Goal: Task Accomplishment & Management: Complete application form

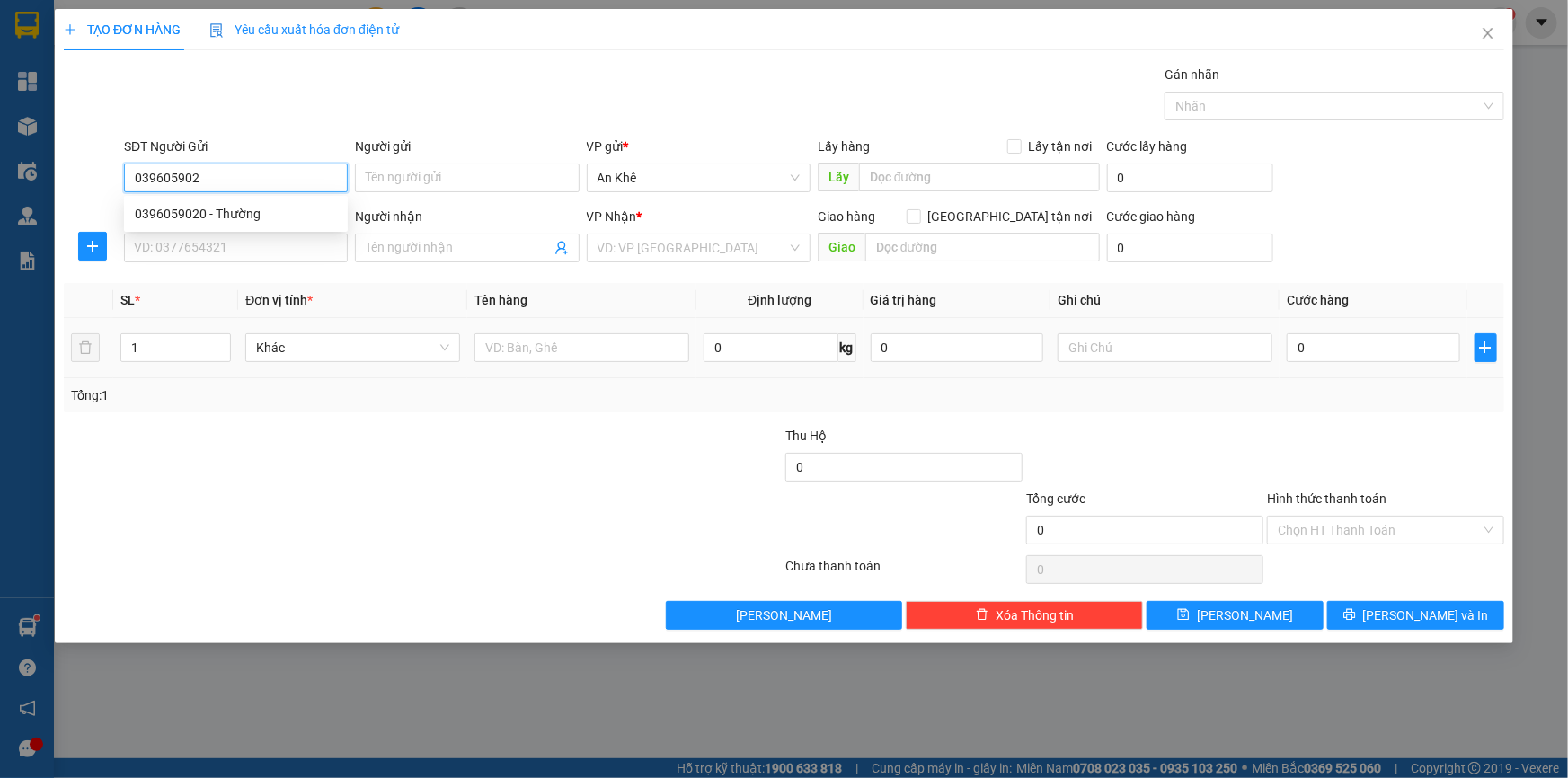
type input "0396059020"
click at [261, 216] on div "0396059020 - Thường" at bounding box center [236, 214] width 202 height 20
type input "Thường"
type input "0938519122"
type input "toàn quách"
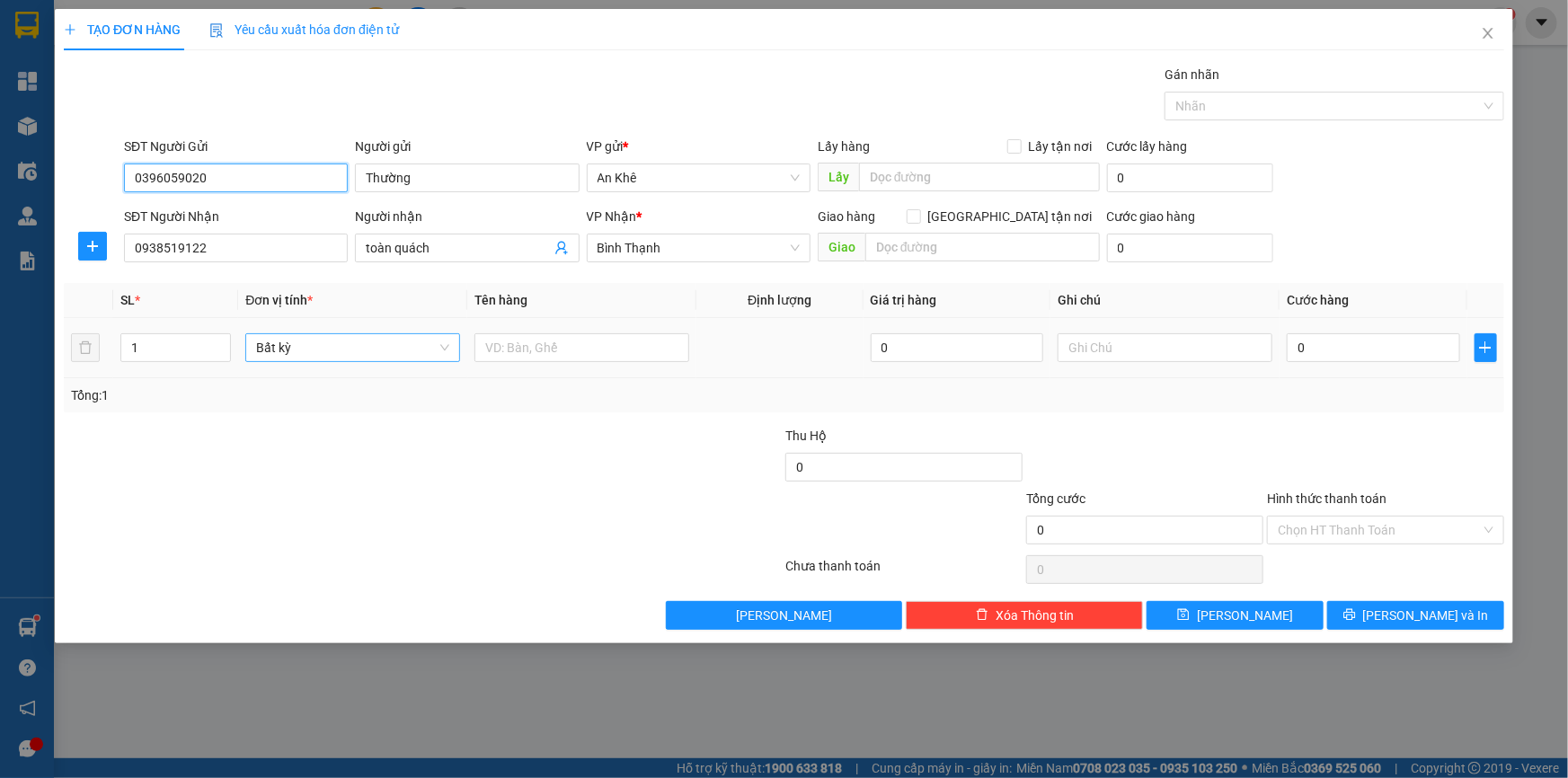
click at [445, 351] on span "Bất kỳ" at bounding box center [353, 348] width 194 height 27
type input "0396059020"
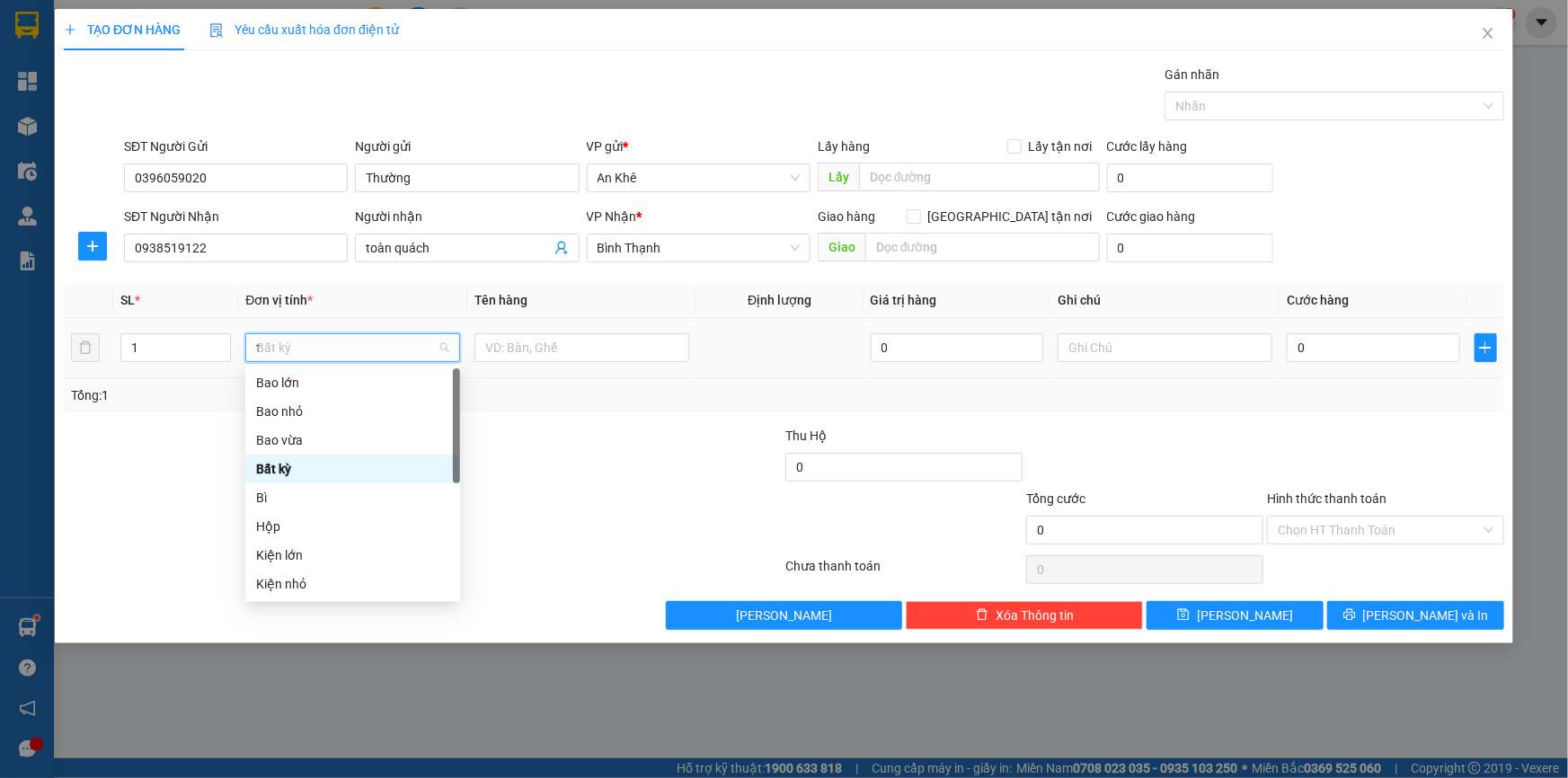
type input "th"
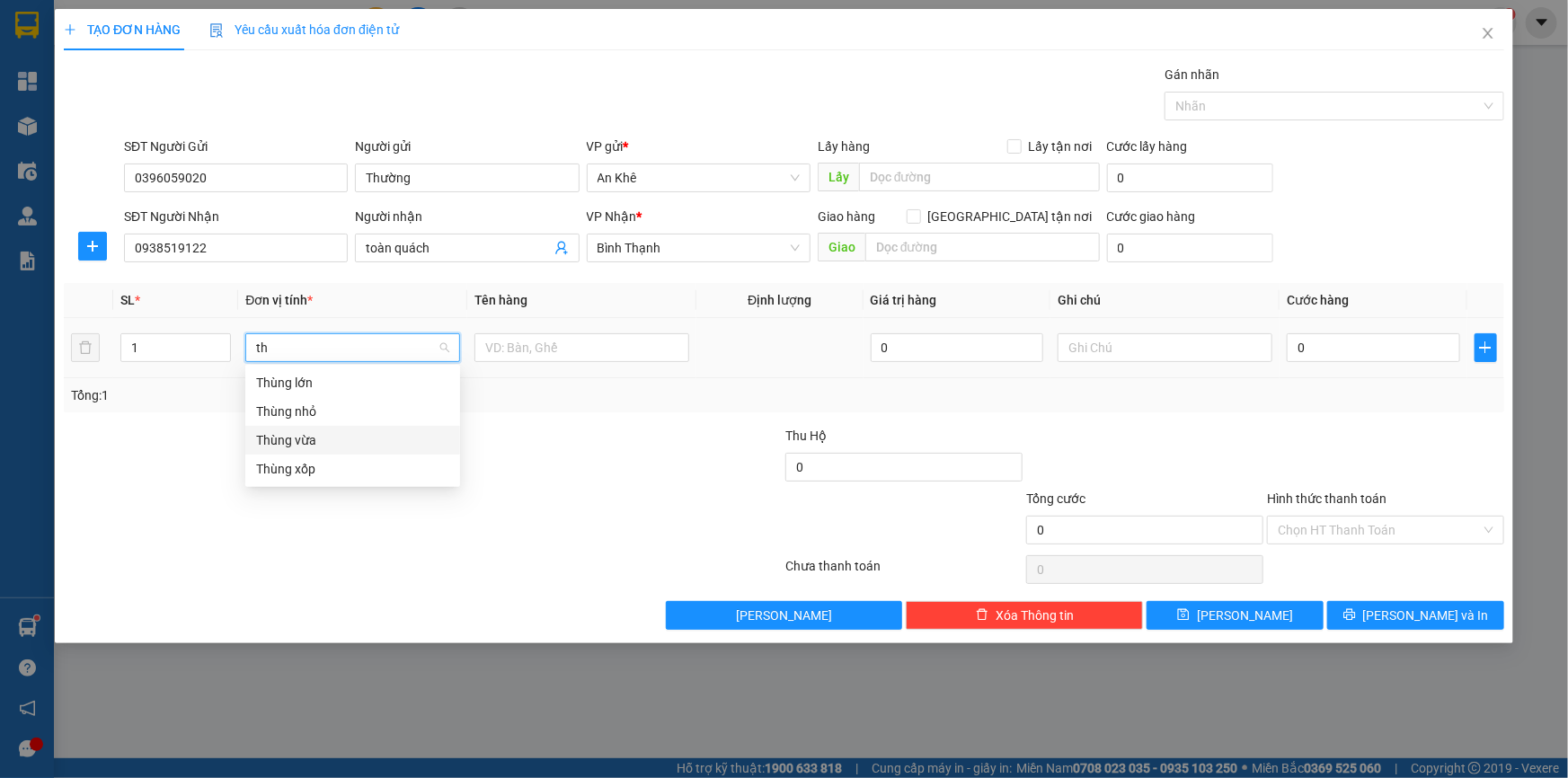
click at [341, 439] on div "Thùng vừa" at bounding box center [353, 440] width 194 height 20
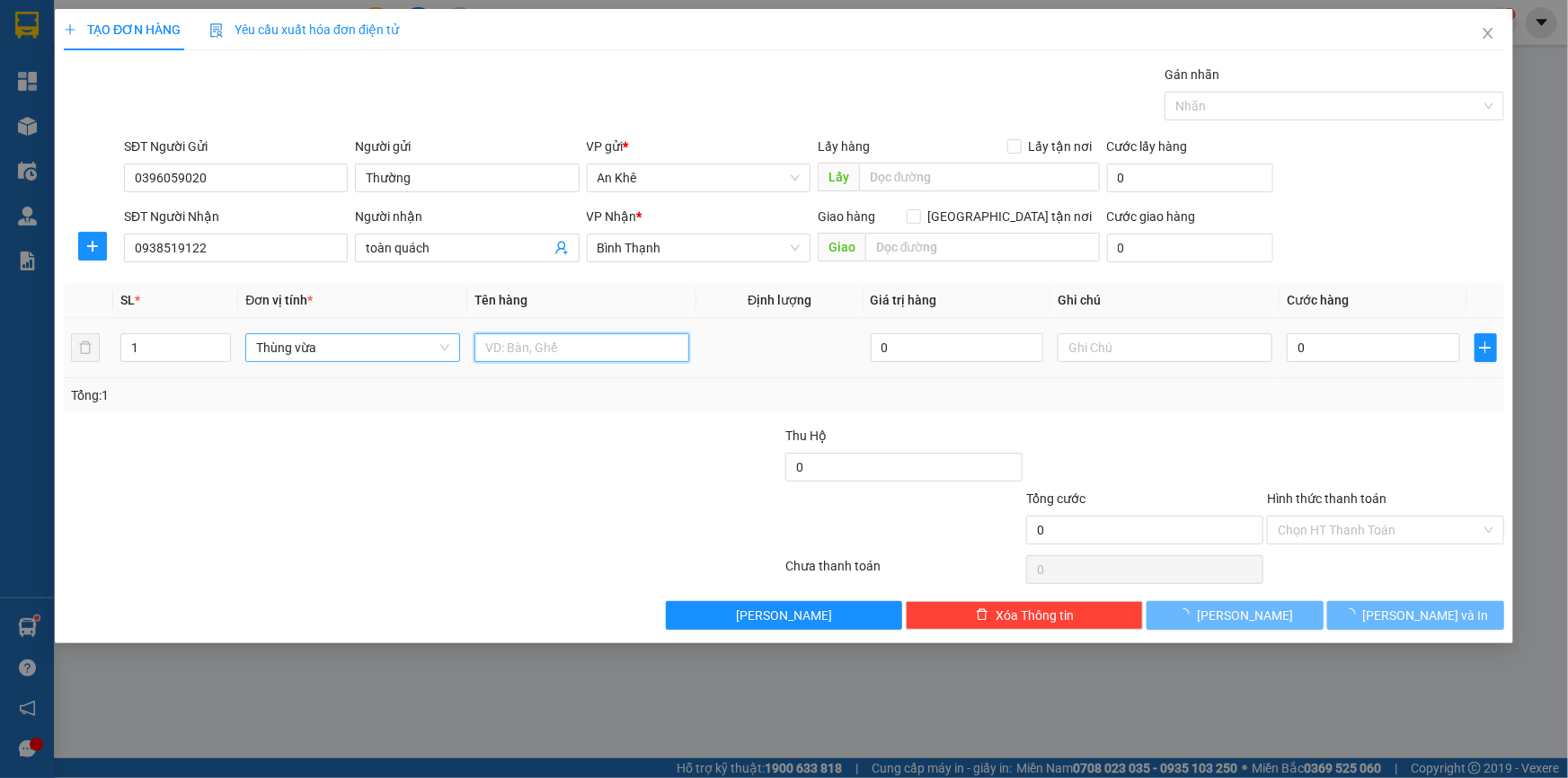
click at [533, 349] on input "text" at bounding box center [582, 347] width 215 height 28
type input "do an"
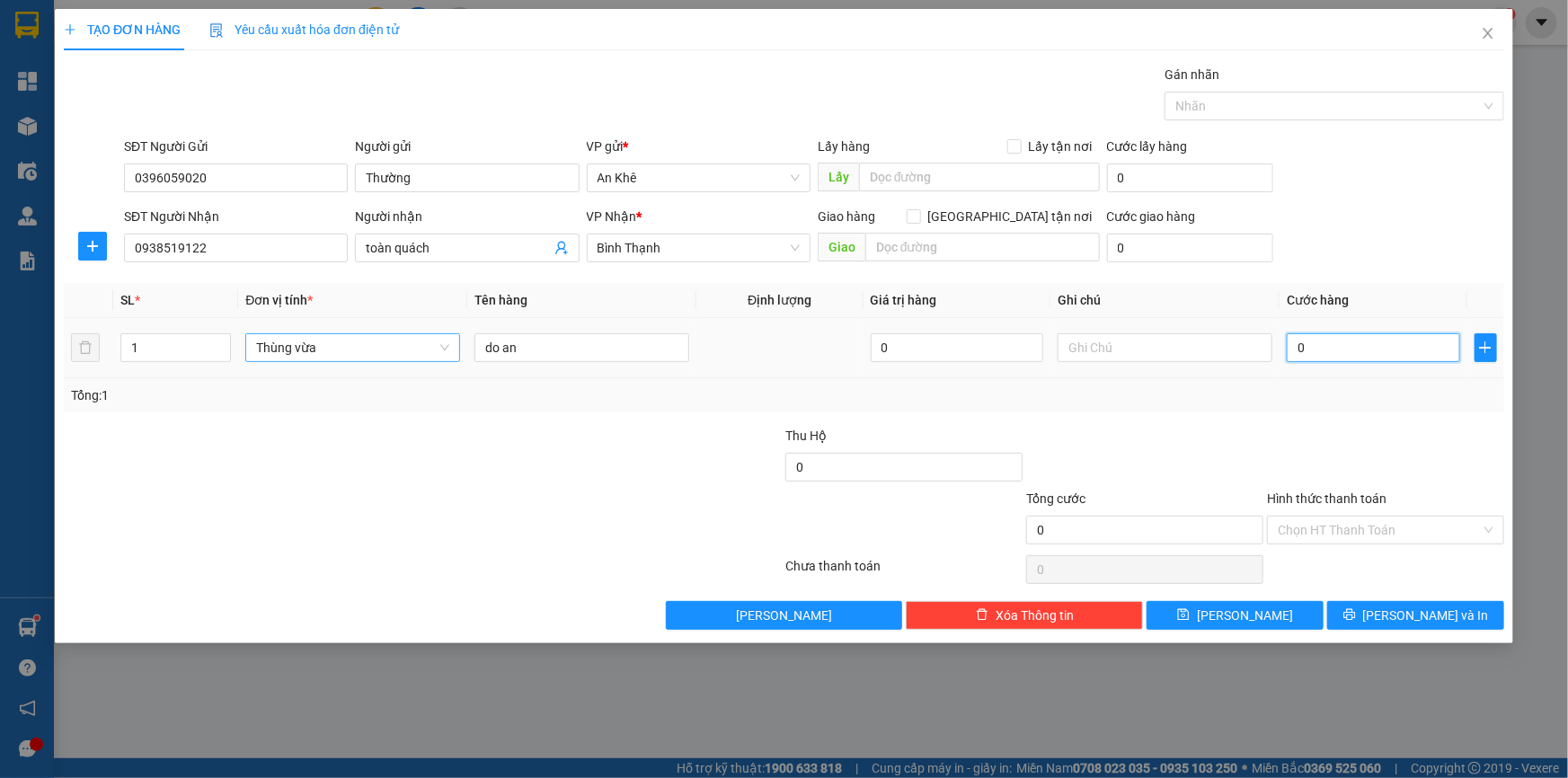
click at [1310, 346] on input "0" at bounding box center [1372, 347] width 173 height 28
type input "5"
type input "50"
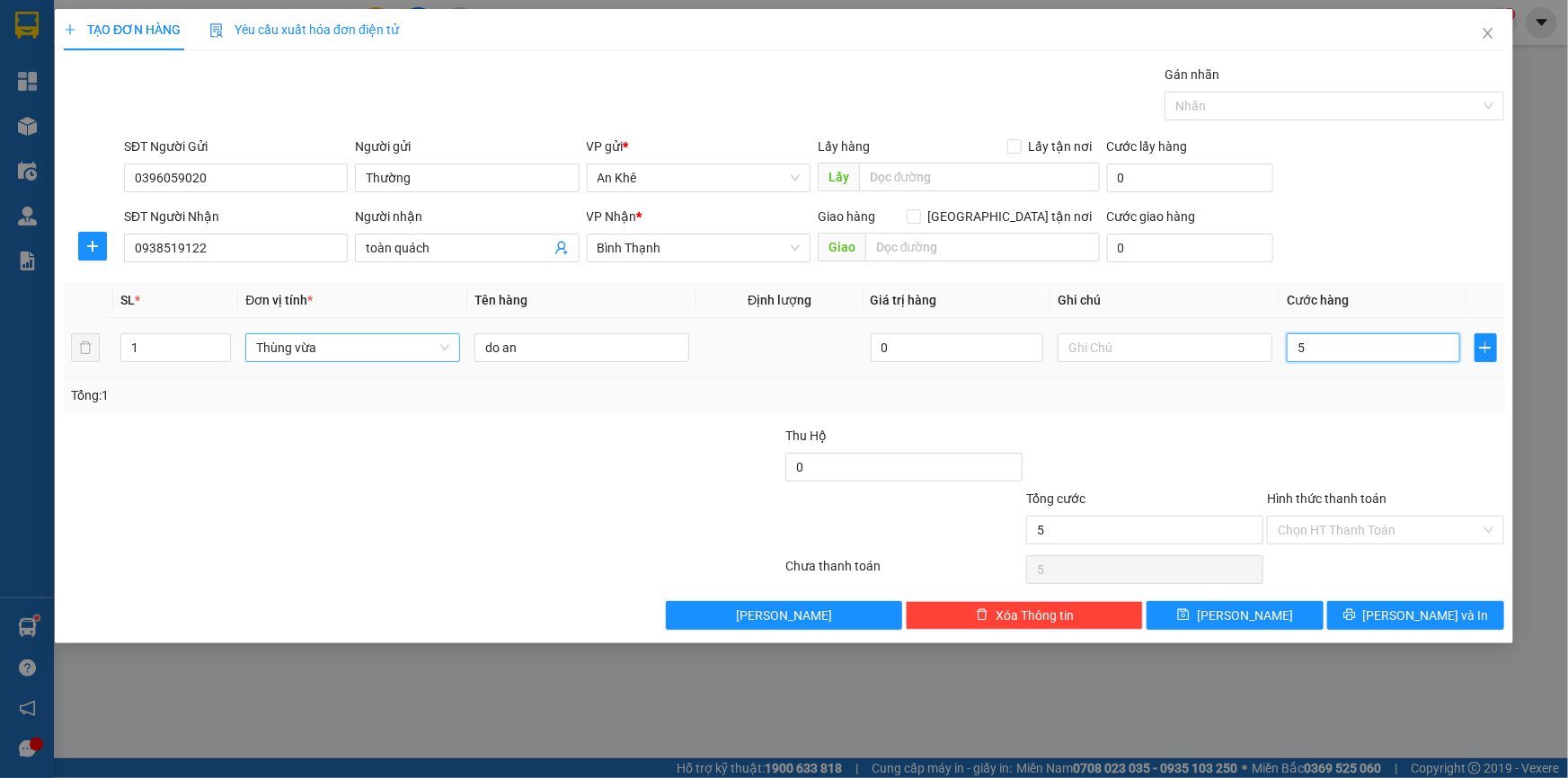
type input "50"
type input "500"
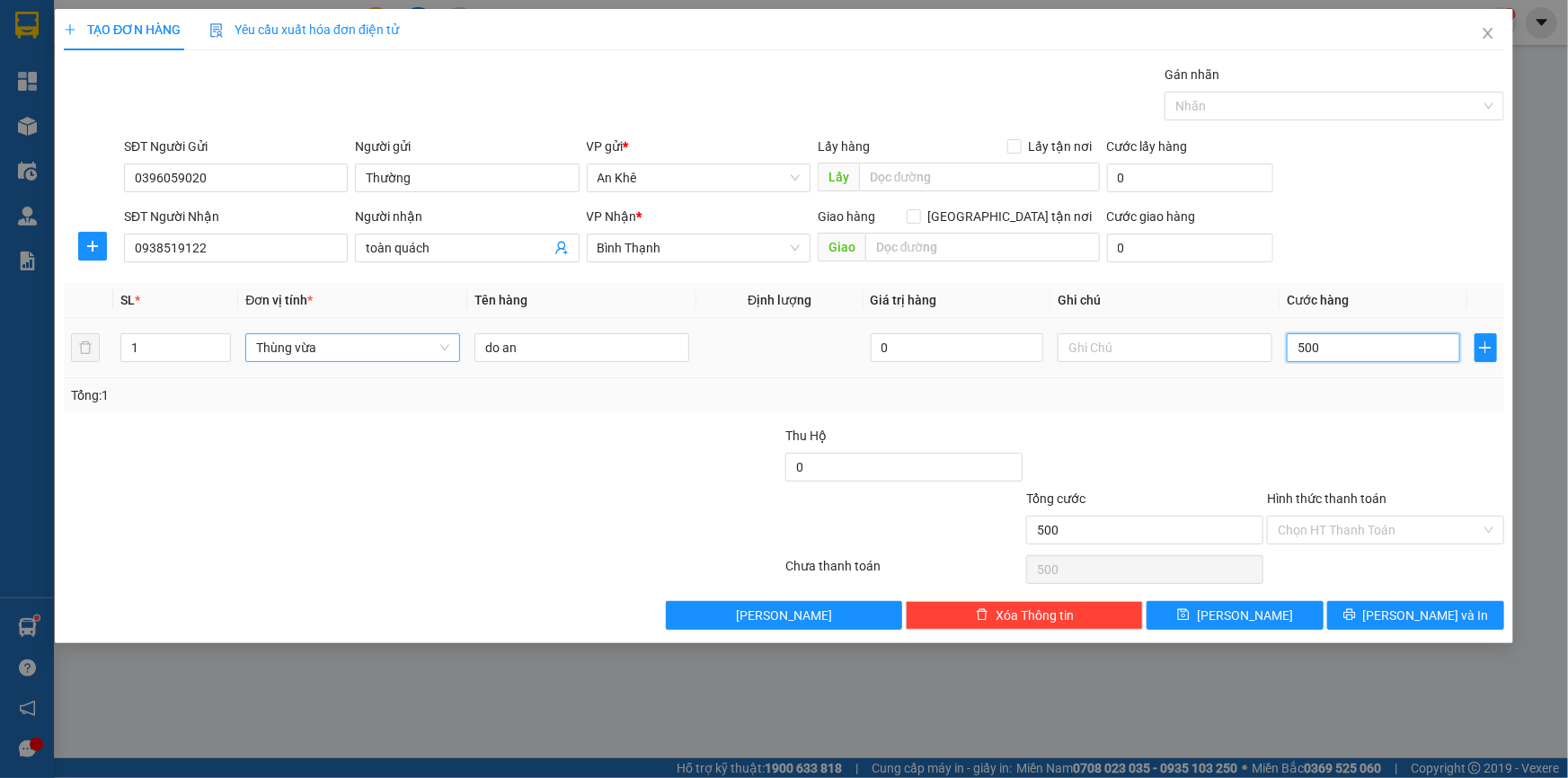
type input "5.000"
type input "50.000"
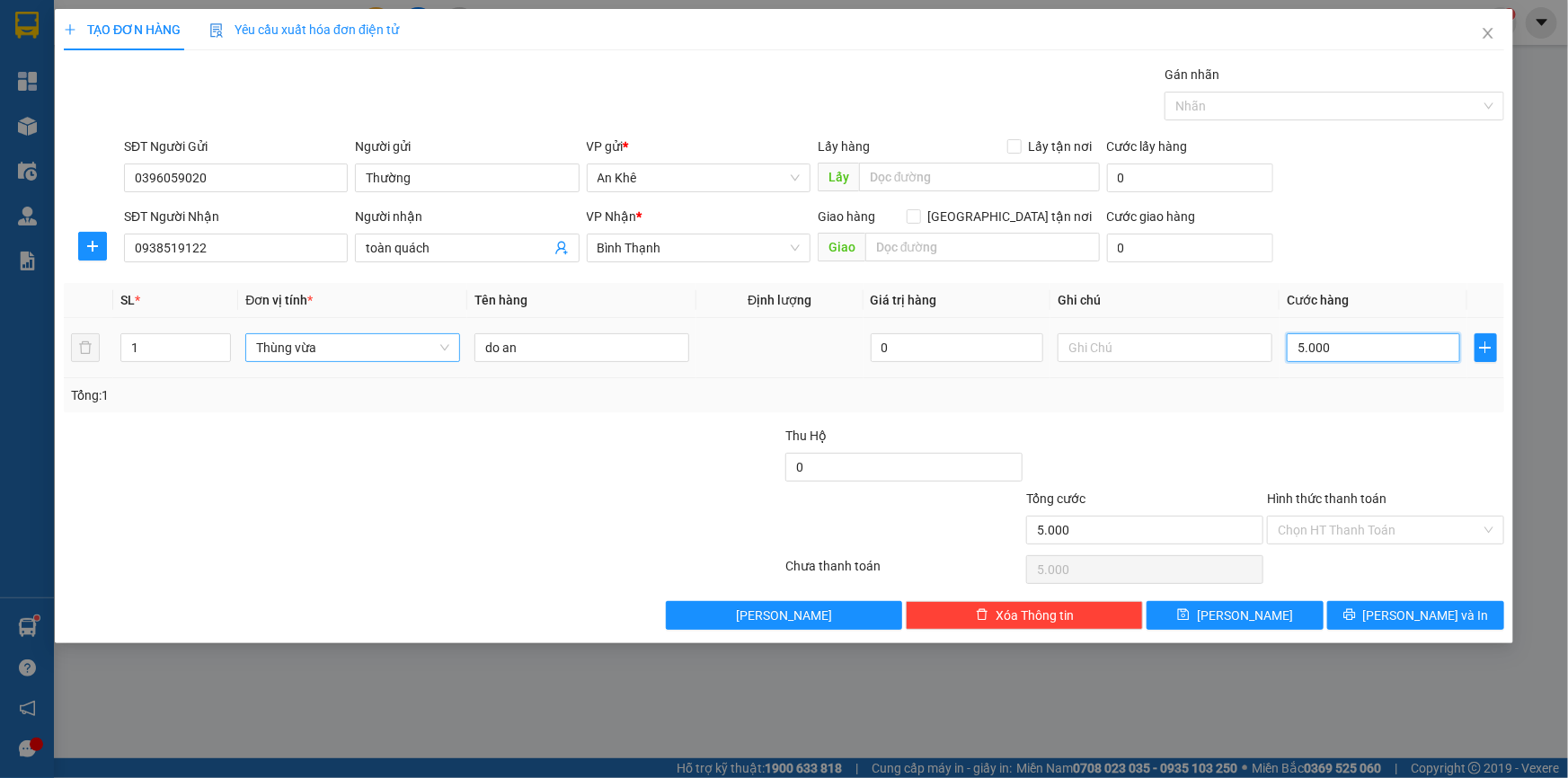
type input "50.000"
click at [1415, 481] on div at bounding box center [1385, 457] width 240 height 63
click at [1113, 347] on input "text" at bounding box center [1165, 347] width 215 height 28
type input "hàng dễ vỡ"
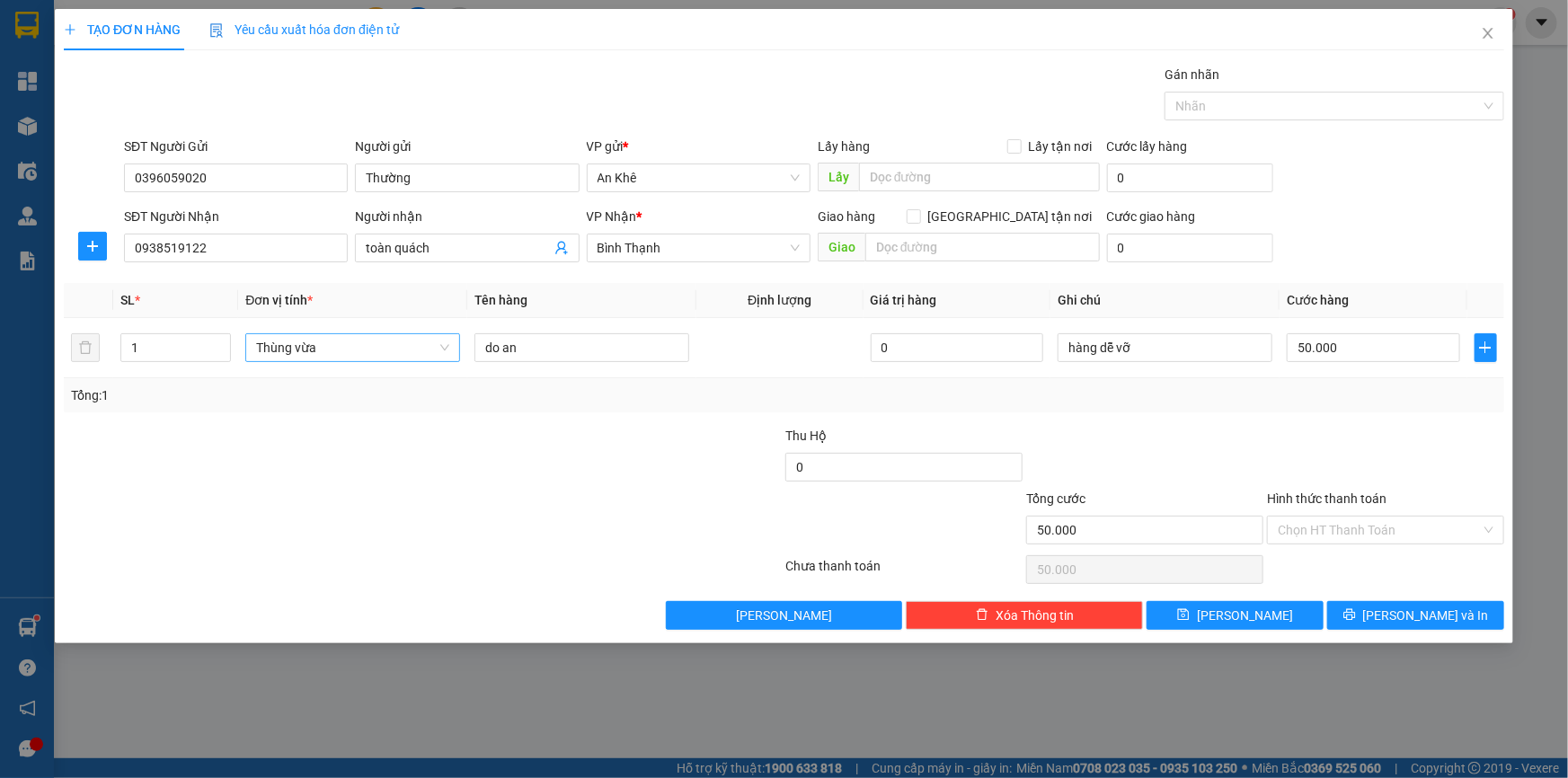
click at [1405, 454] on div at bounding box center [1385, 457] width 240 height 63
click at [1403, 526] on input "Hình thức thanh toán" at bounding box center [1379, 530] width 203 height 27
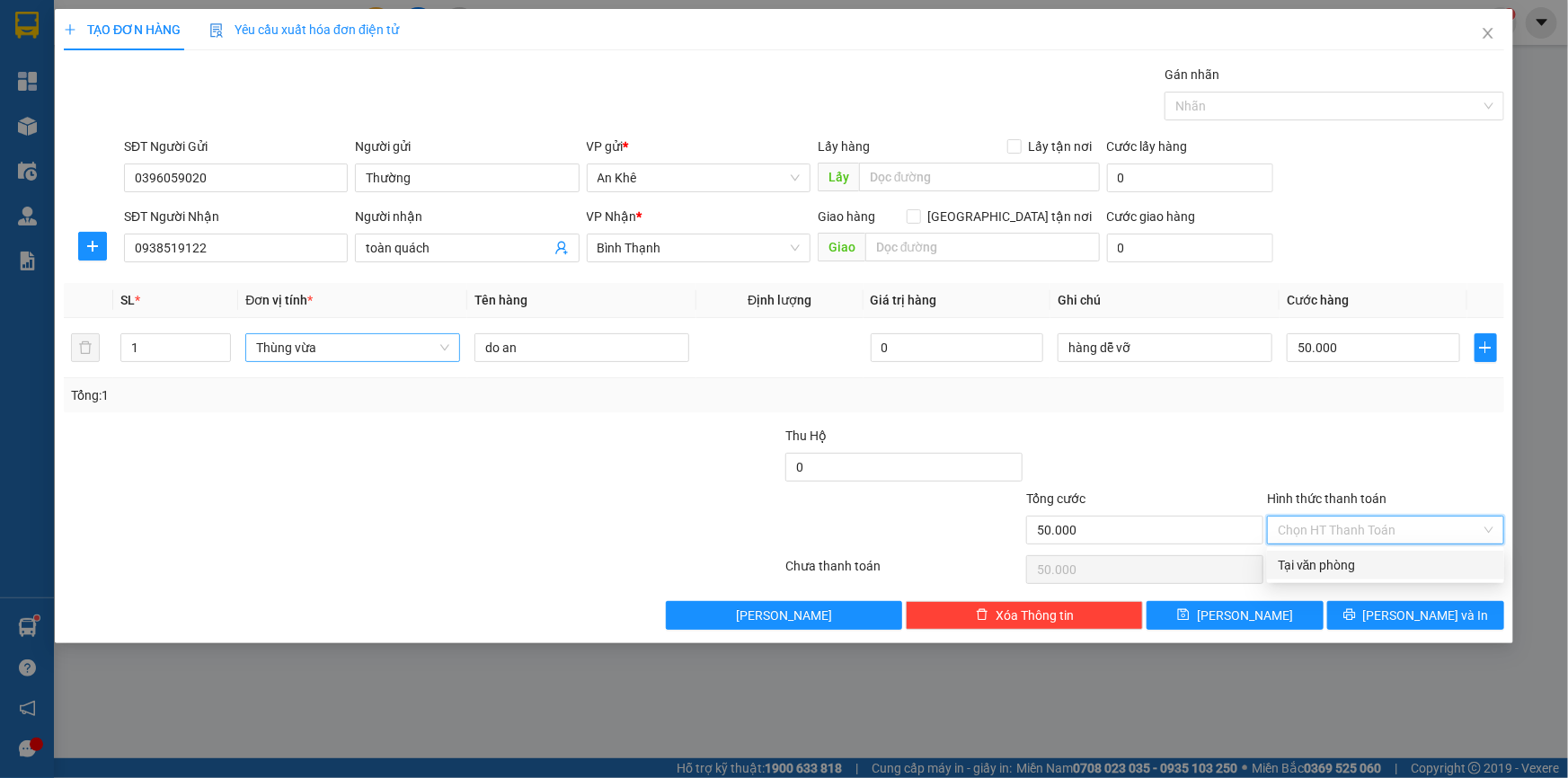
click at [1379, 453] on div at bounding box center [1385, 457] width 240 height 63
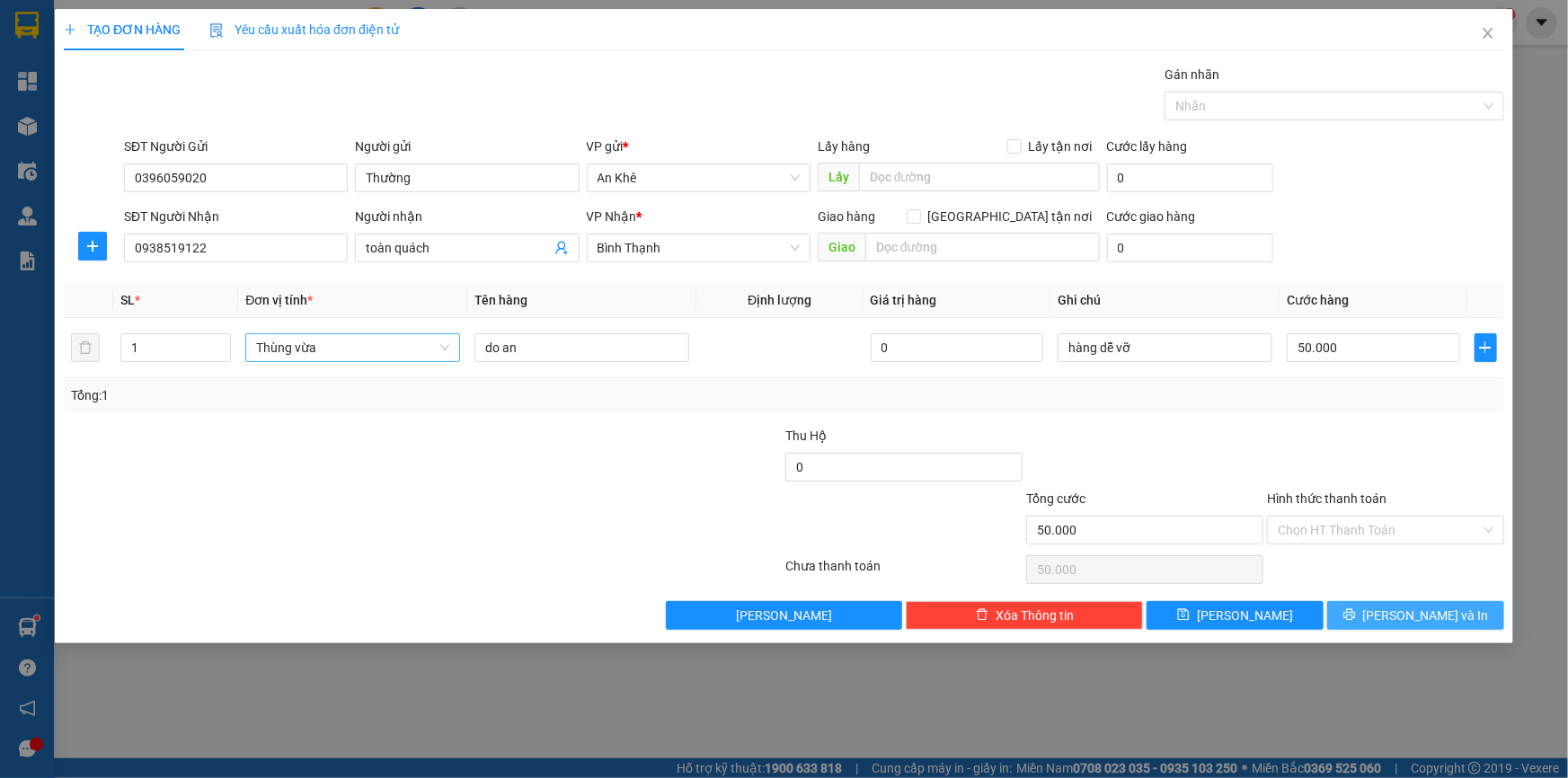
click at [1410, 615] on span "Lưu và In" at bounding box center [1425, 615] width 126 height 20
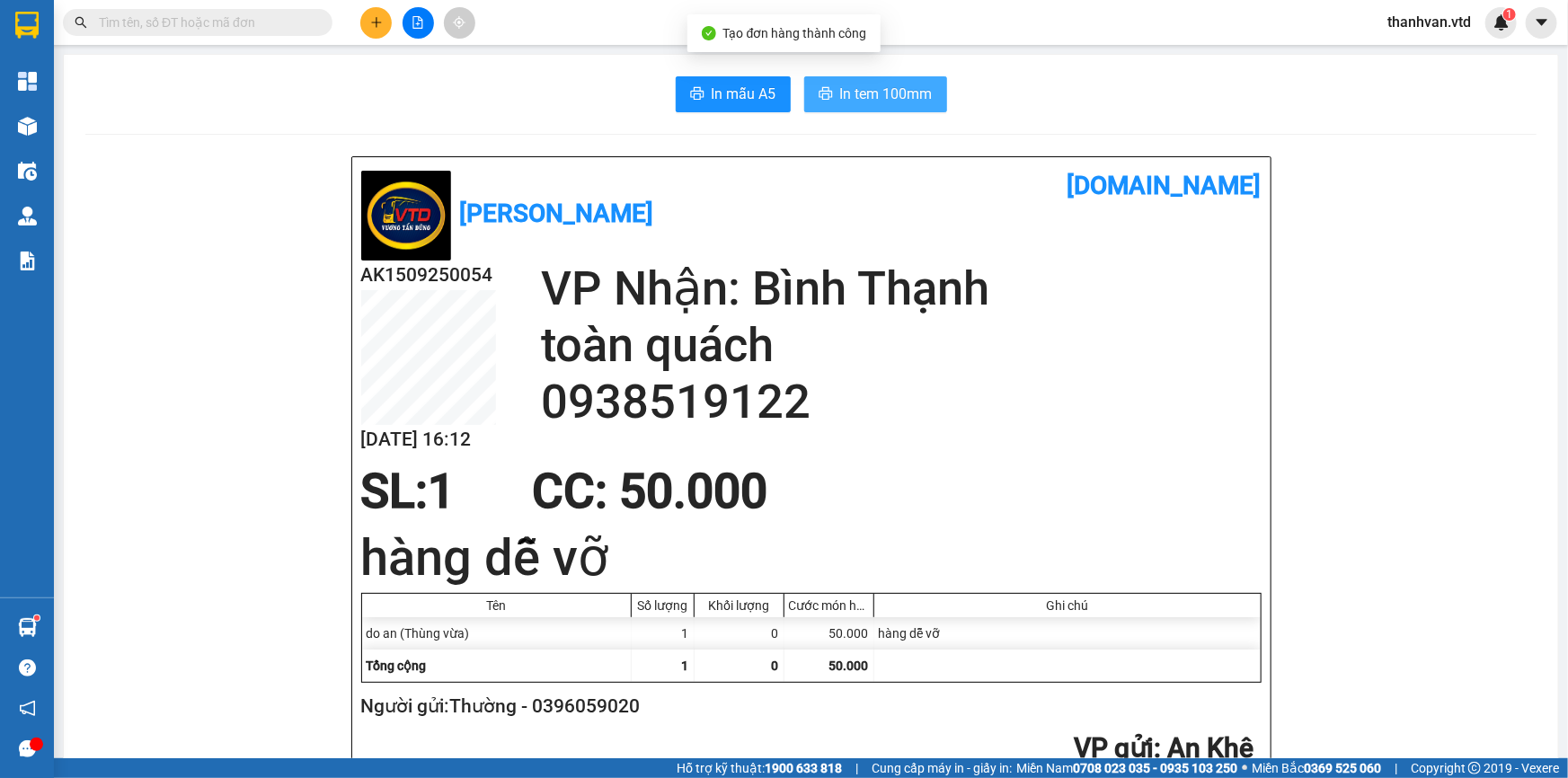
click at [859, 88] on span "In tem 100mm" at bounding box center [886, 94] width 93 height 22
click at [820, 483] on div "SL: 1 CC : 50.000" at bounding box center [800, 491] width 900 height 54
click at [839, 482] on div "SL: 1 CC : 50.000" at bounding box center [800, 491] width 900 height 54
click at [365, 27] on button at bounding box center [376, 22] width 31 height 31
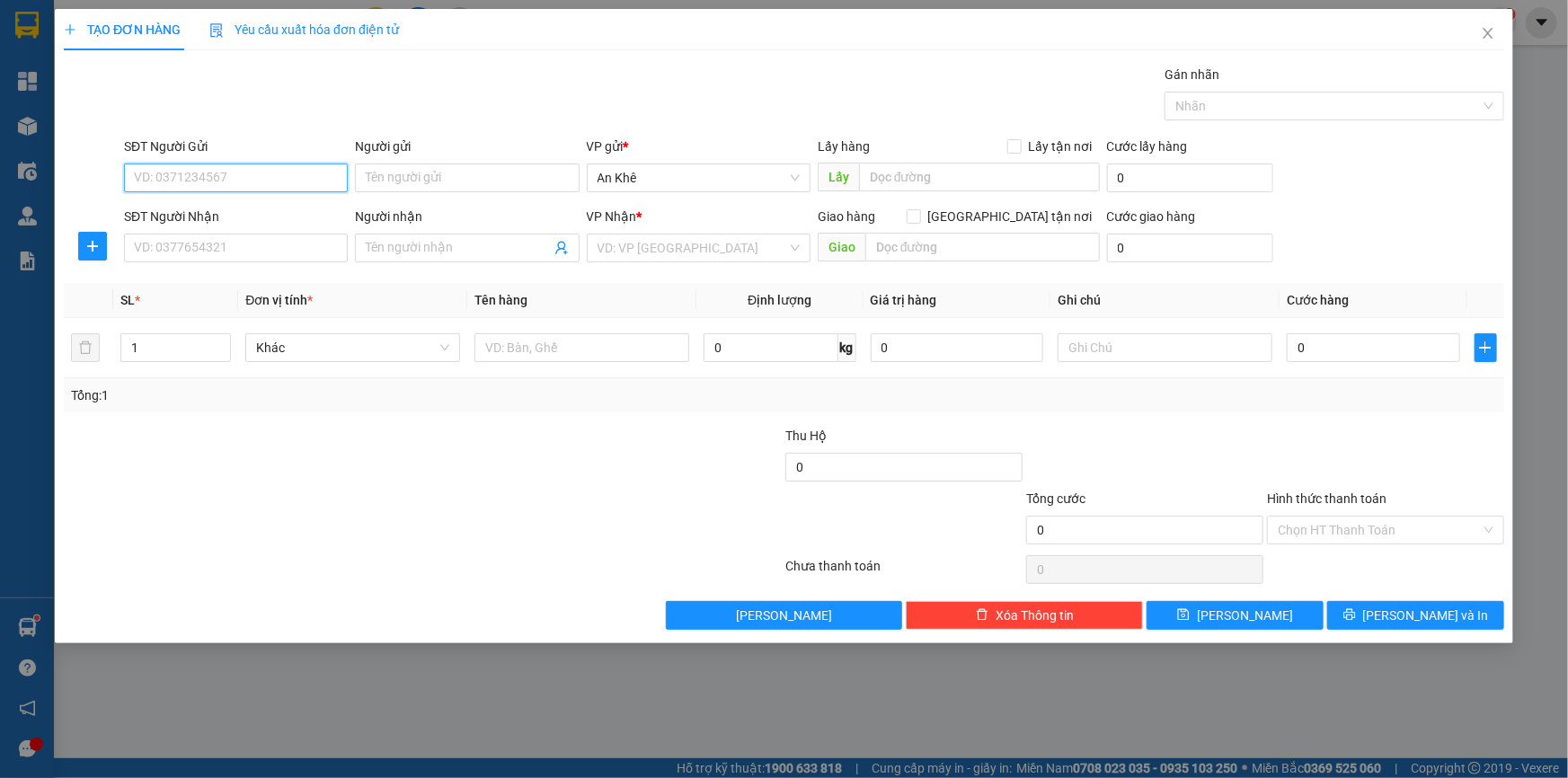
click at [281, 167] on input "SĐT Người Gửi" at bounding box center [236, 177] width 224 height 28
type input "0979074905"
click at [293, 213] on div "0979074905 - nga" at bounding box center [236, 214] width 202 height 20
type input "nga"
type input "0345968270"
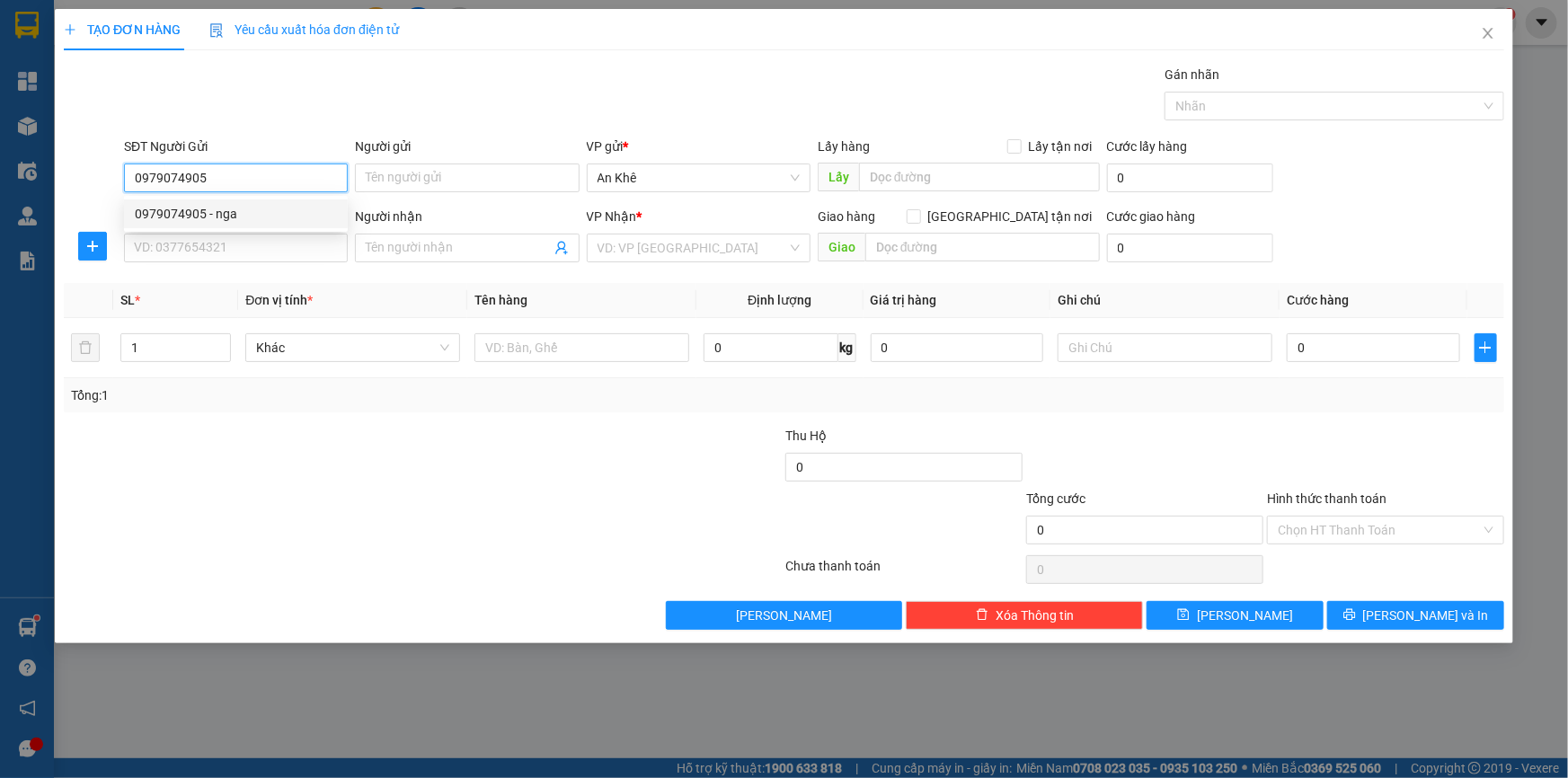
type input "hưng"
click at [451, 350] on div "Bất kỳ" at bounding box center [353, 347] width 215 height 28
type input "0979074905"
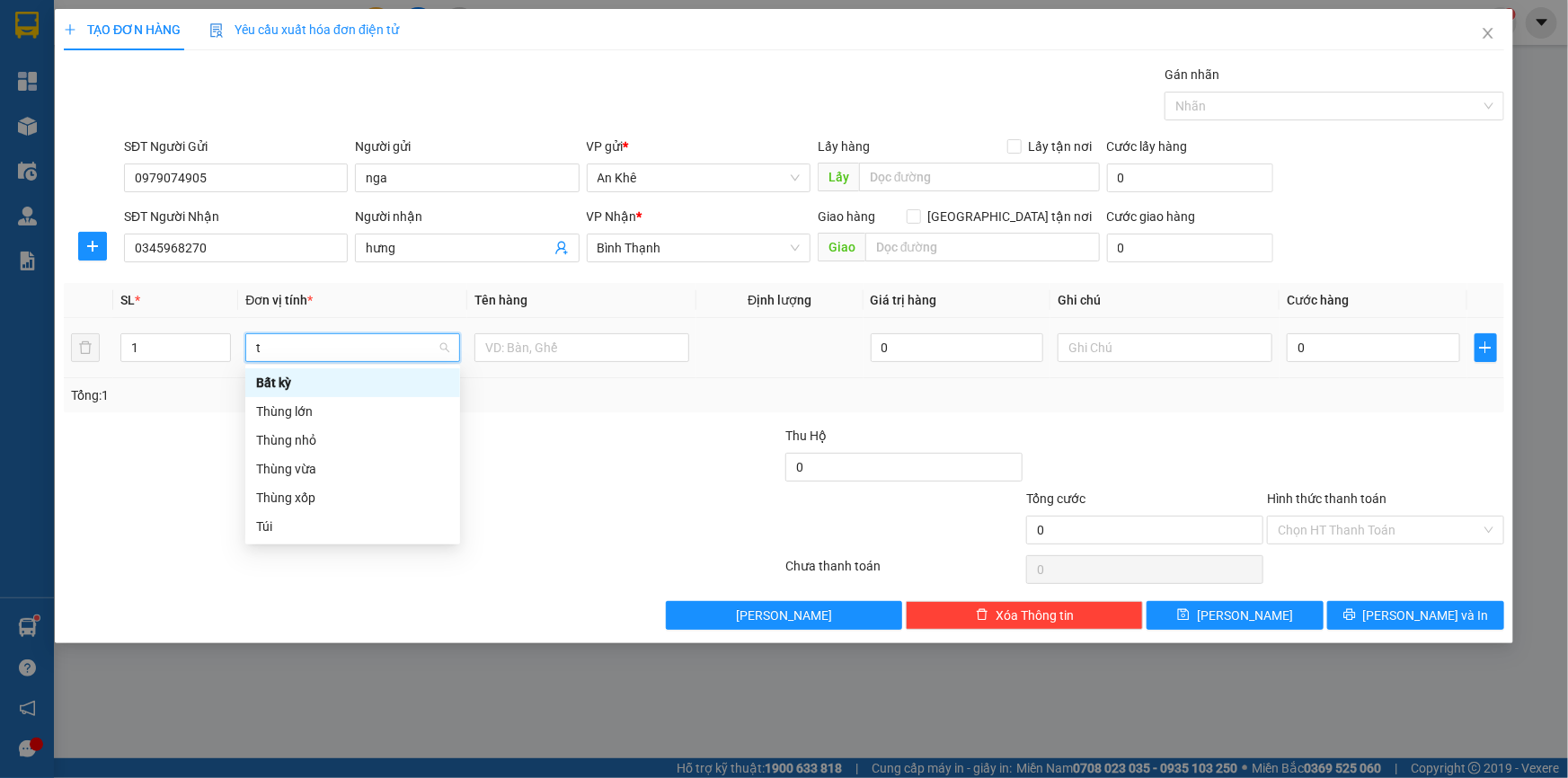
type input "th"
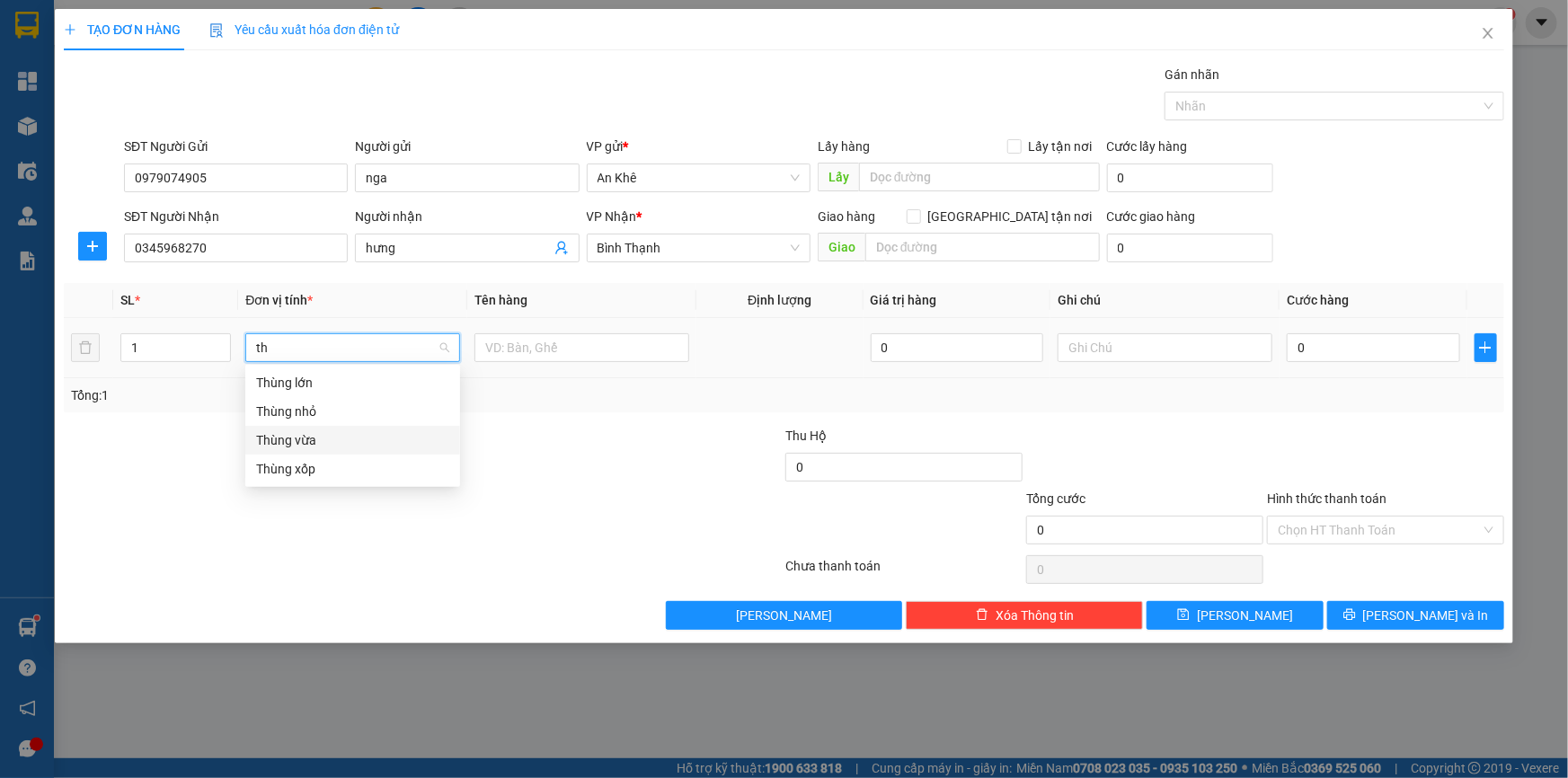
click at [316, 438] on div "Thùng vừa" at bounding box center [353, 440] width 194 height 20
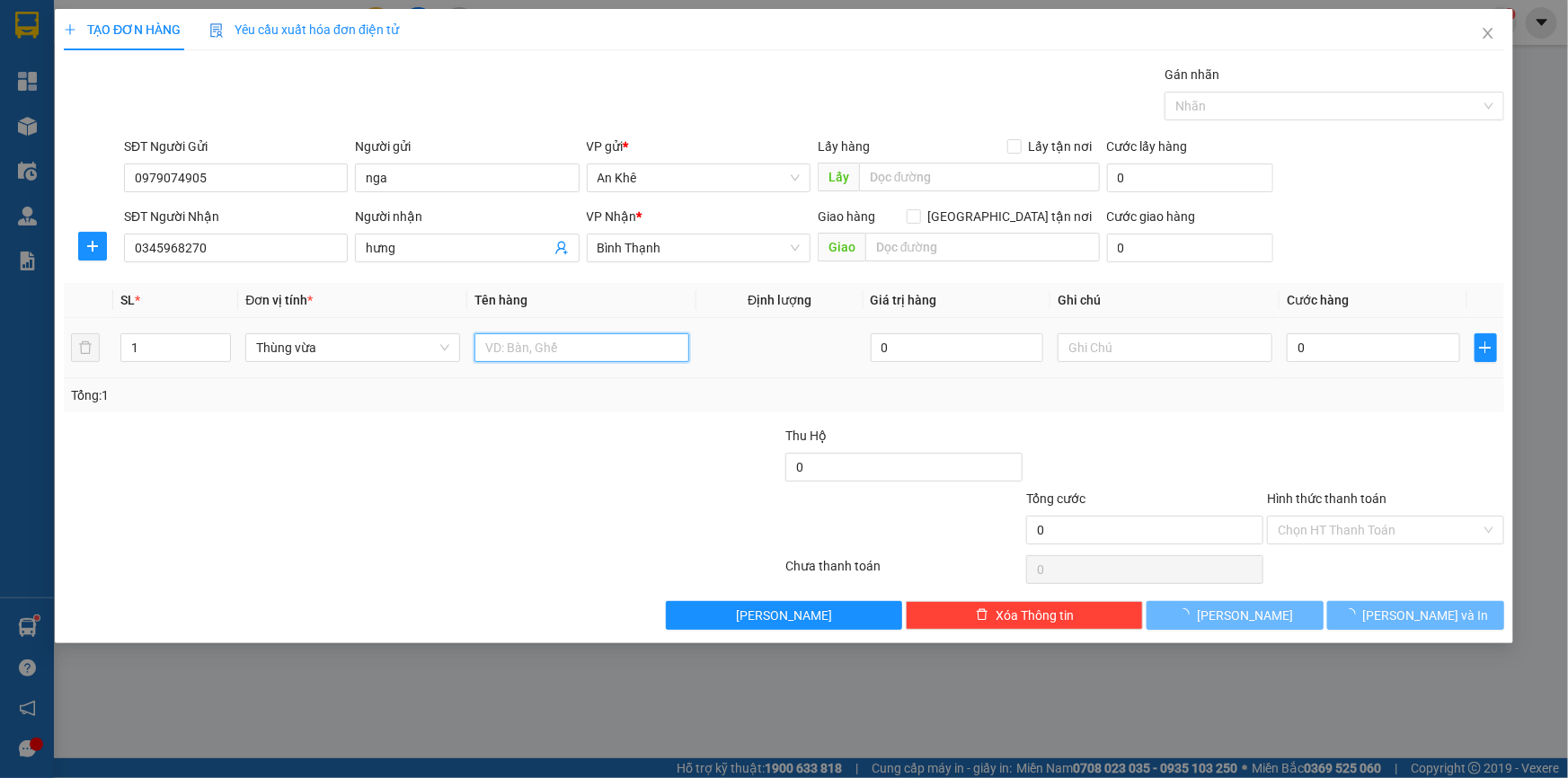
click at [528, 348] on input "text" at bounding box center [582, 347] width 215 height 28
type input "do an"
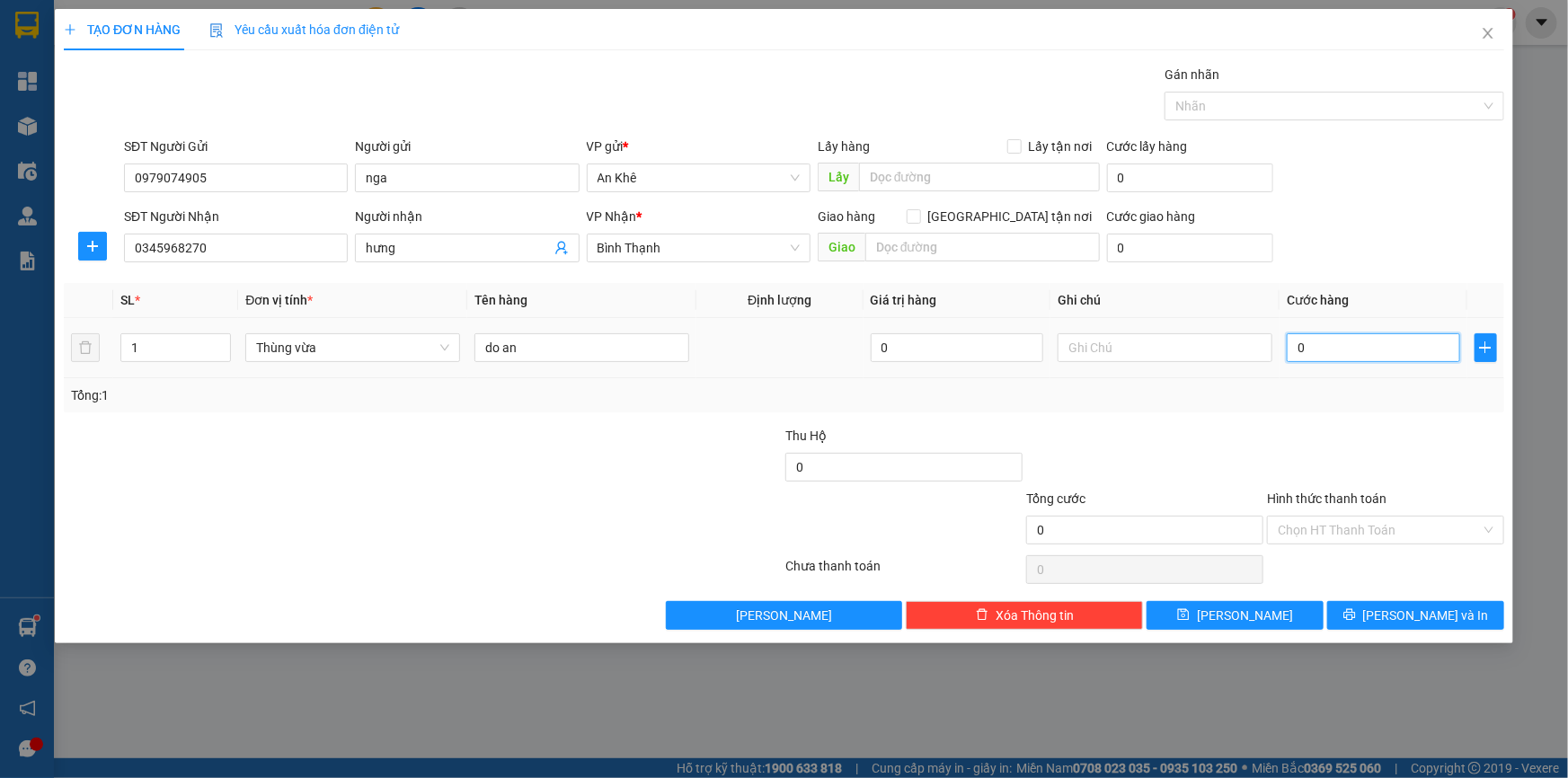
click at [1338, 341] on input "0" at bounding box center [1372, 347] width 173 height 28
type input "4"
type input "40"
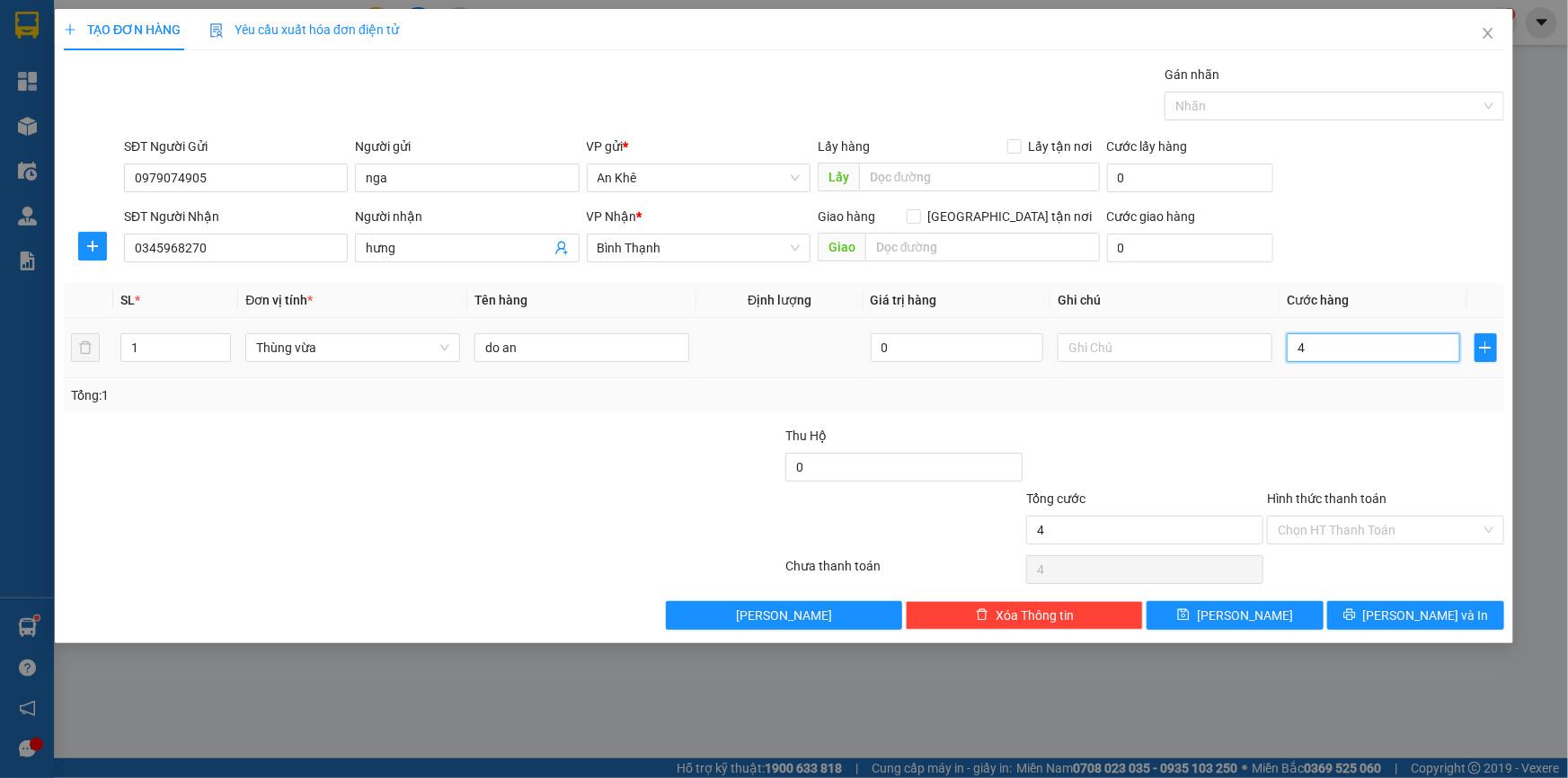
type input "40"
type input "400"
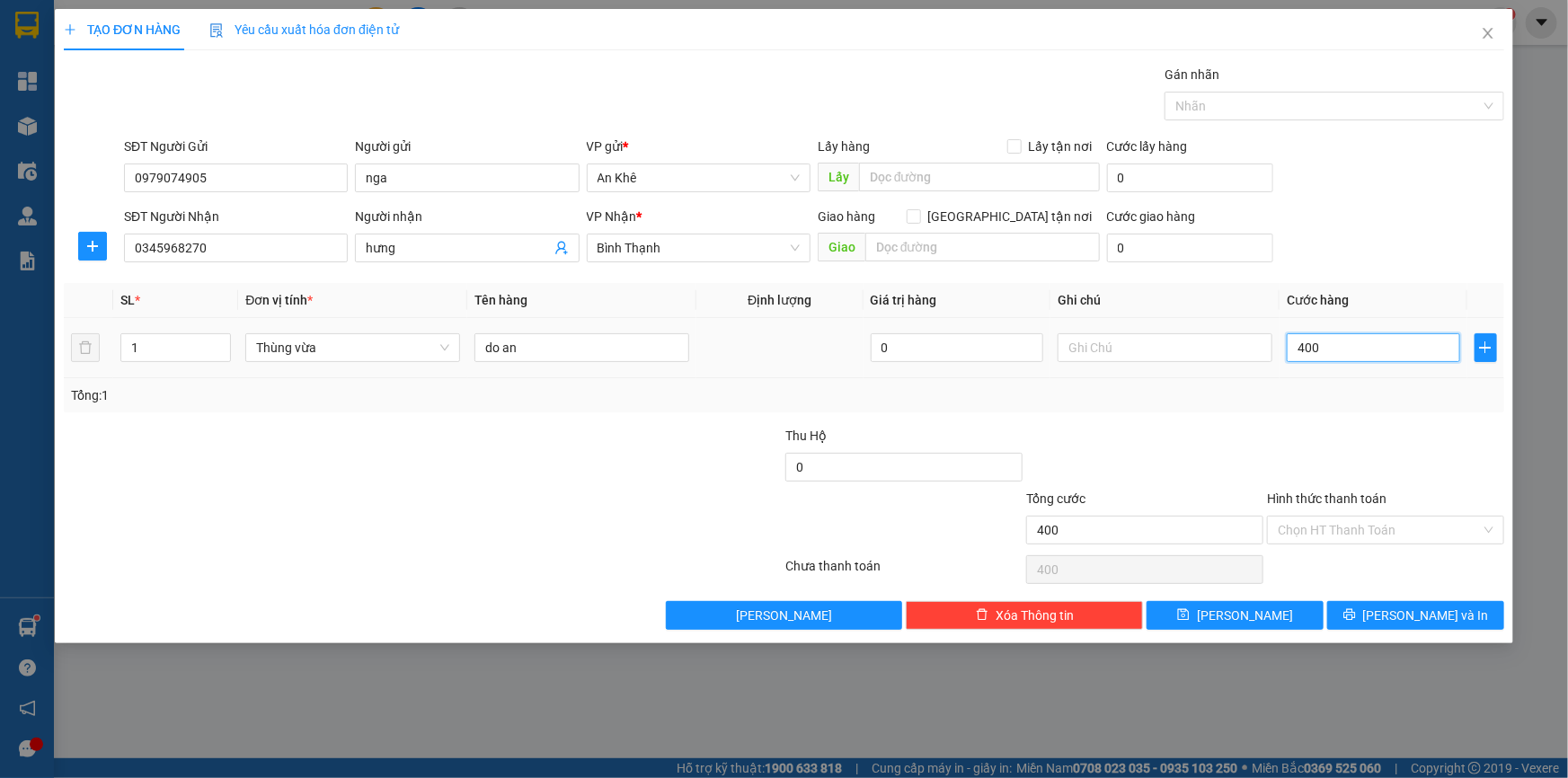
type input "4.000"
type input "40.000"
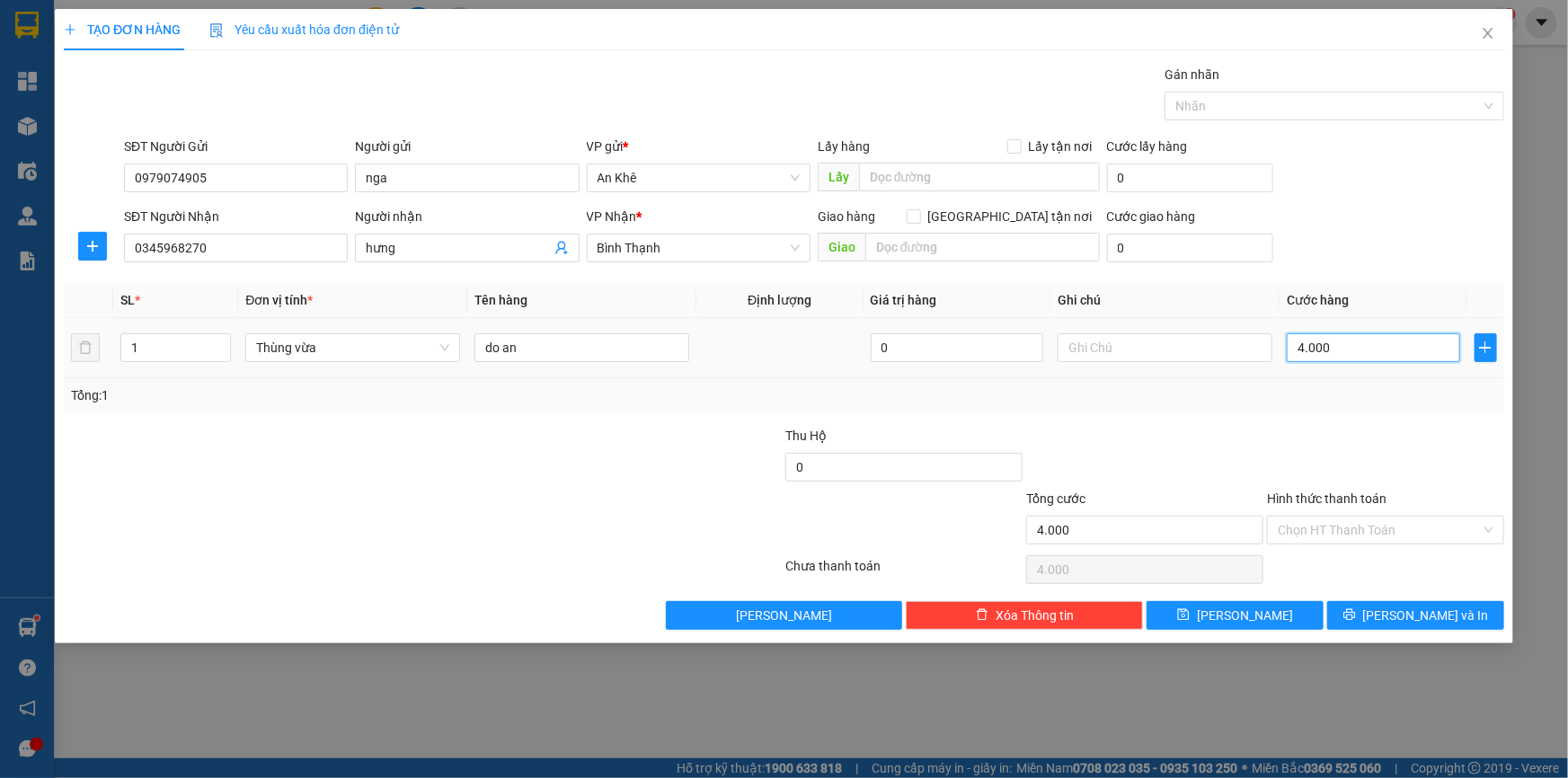
type input "40.000"
click at [1390, 516] on input "Hình thức thanh toán" at bounding box center [1379, 530] width 203 height 27
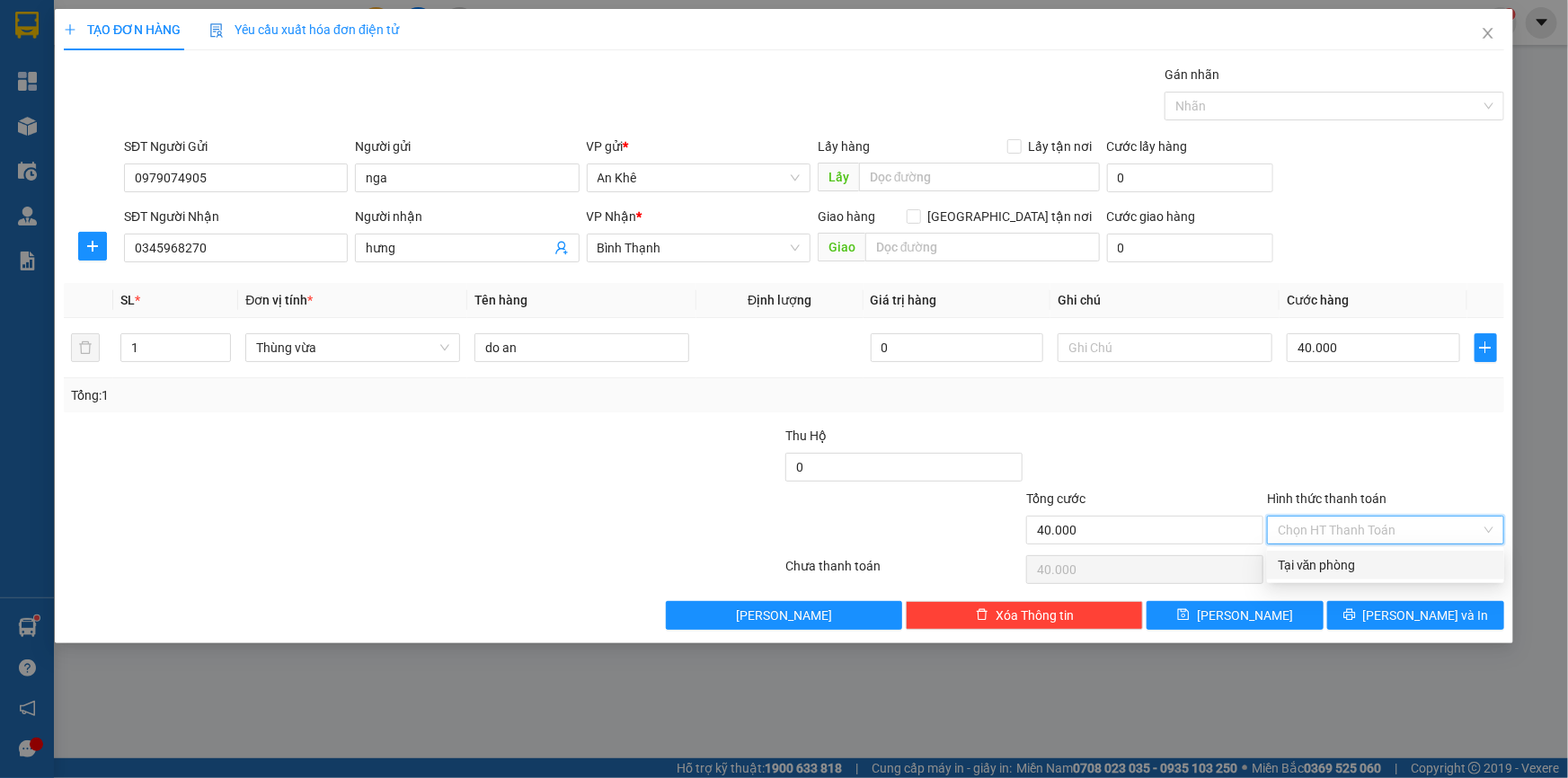
click at [1374, 567] on div "Tại văn phòng" at bounding box center [1385, 565] width 216 height 20
type input "0"
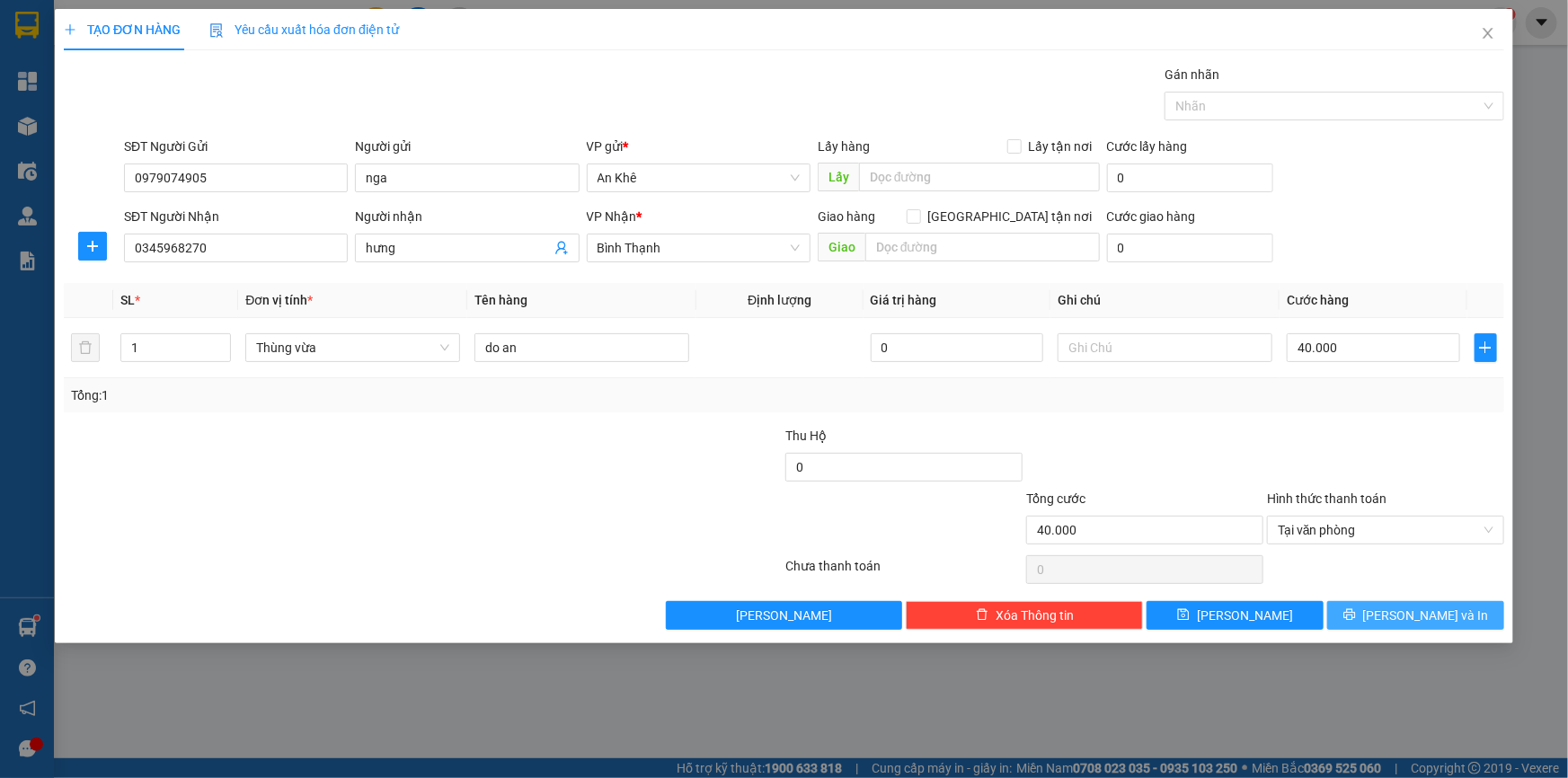
click at [1412, 615] on span "Lưu và In" at bounding box center [1425, 615] width 126 height 20
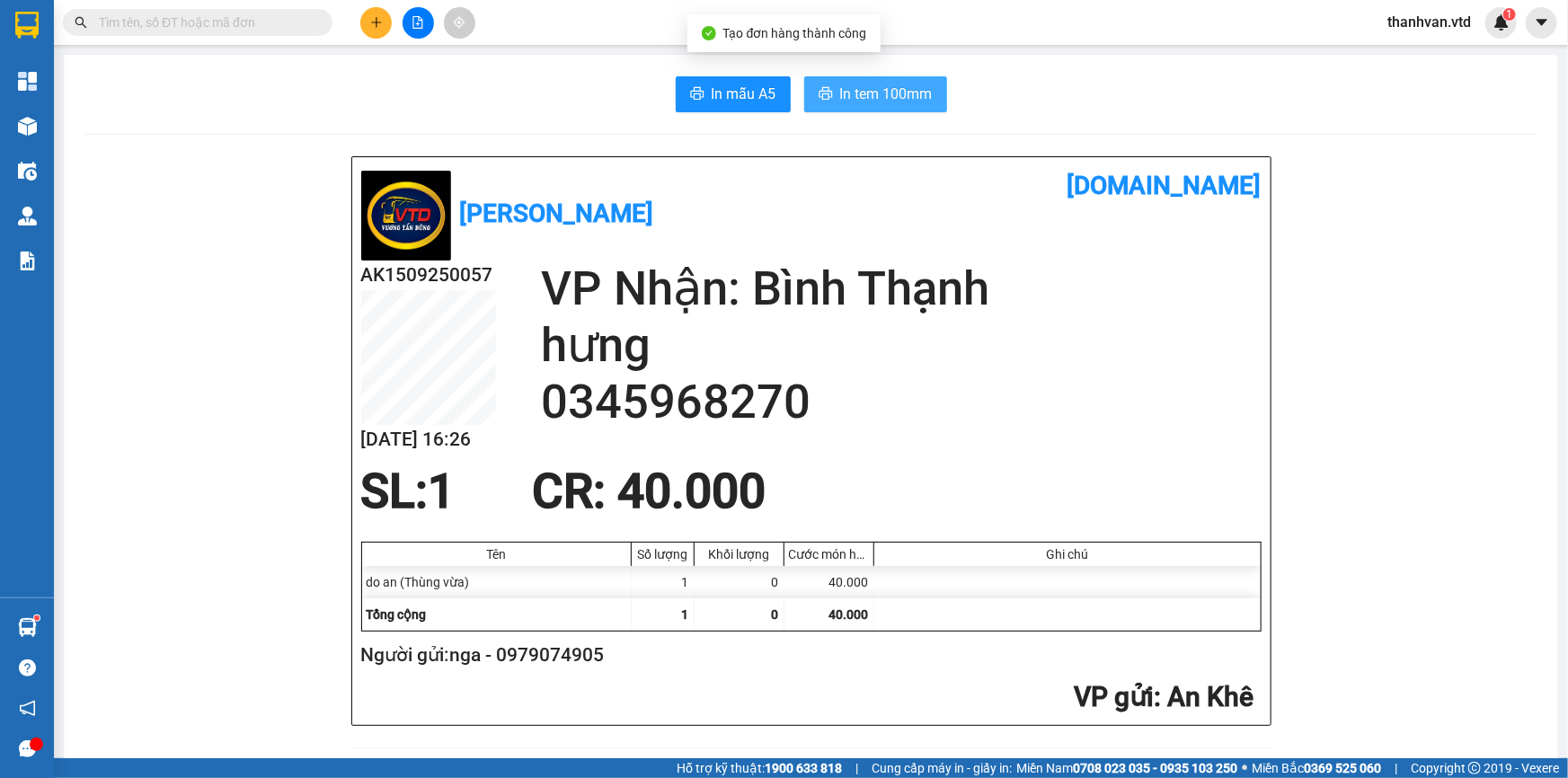
click at [849, 85] on span "In tem 100mm" at bounding box center [886, 94] width 93 height 22
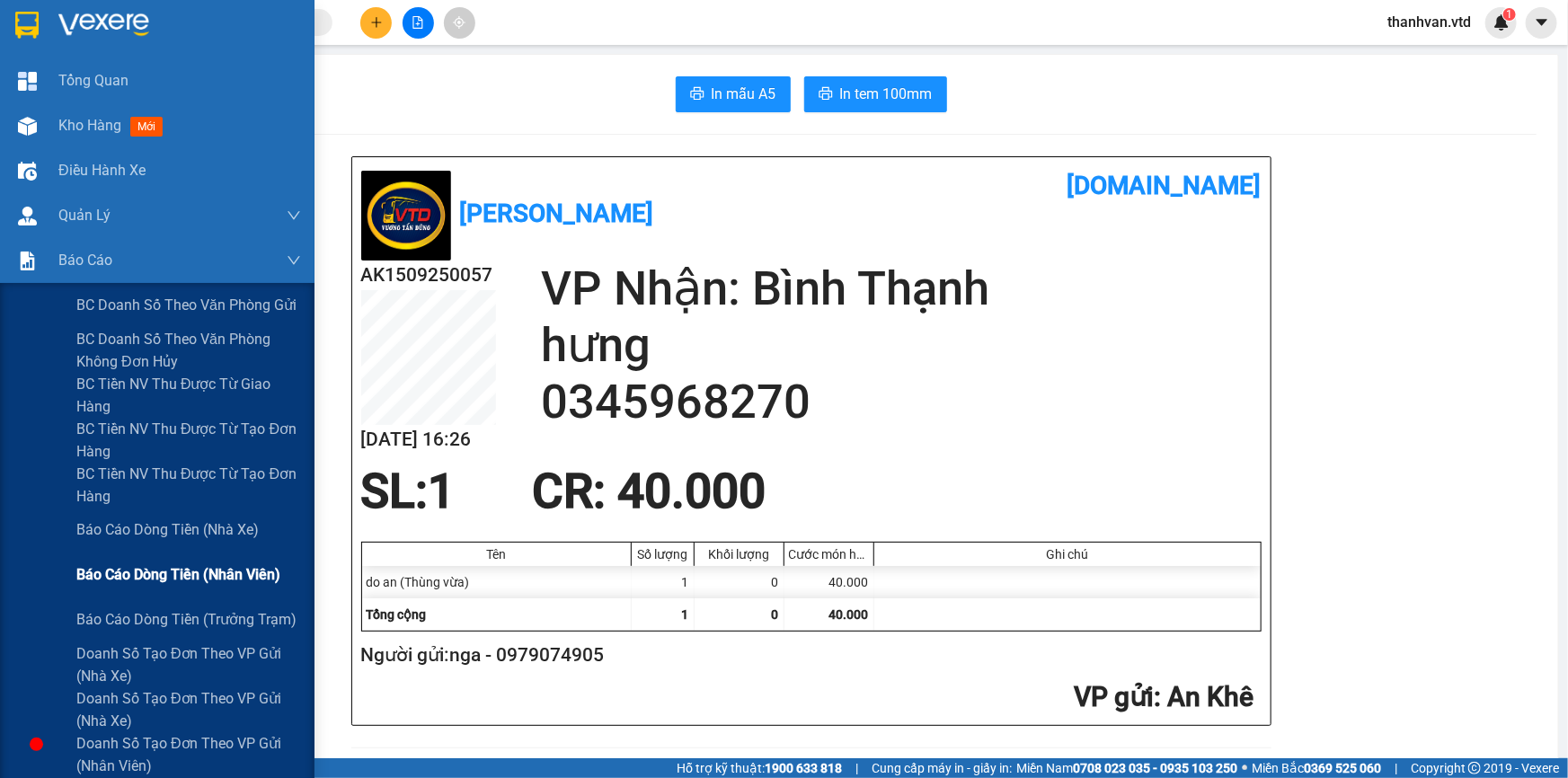
click at [166, 577] on span "Báo cáo dòng tiền (nhân viên)" at bounding box center [178, 574] width 204 height 22
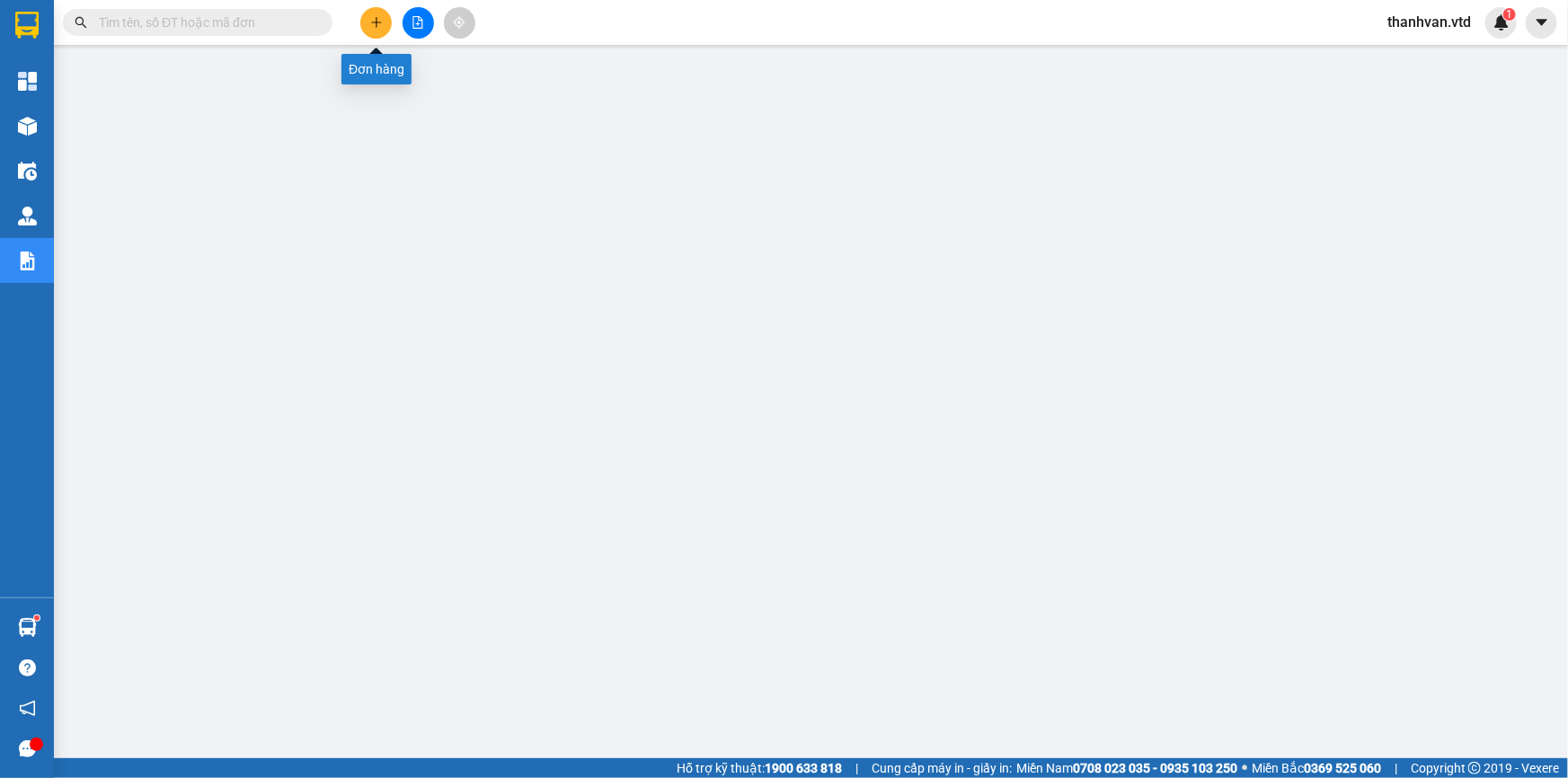
click at [374, 18] on icon "plus" at bounding box center [376, 22] width 13 height 13
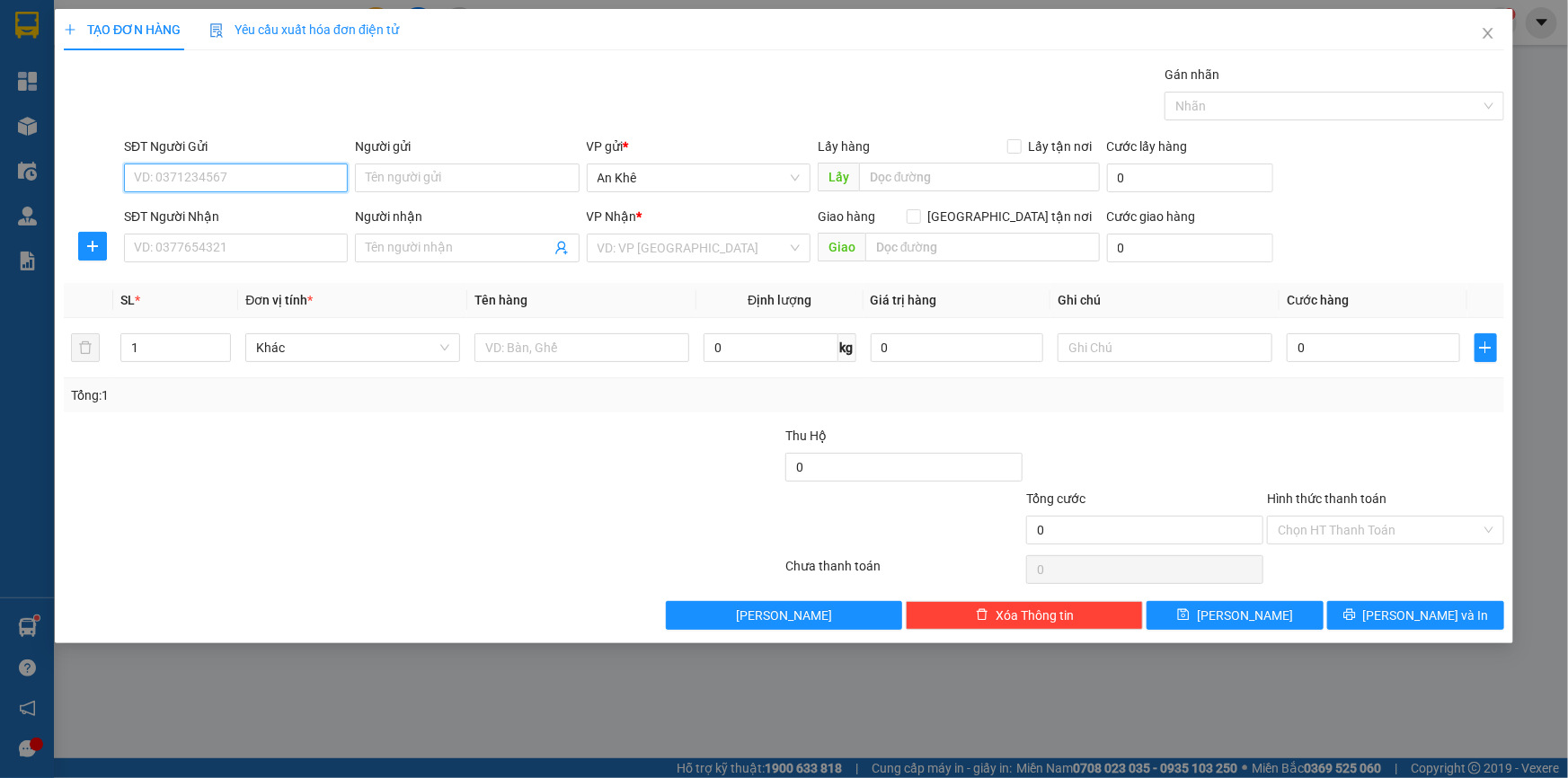
click at [190, 177] on input "SĐT Người Gửi" at bounding box center [236, 177] width 224 height 28
click at [1488, 29] on icon "close" at bounding box center [1487, 33] width 15 height 15
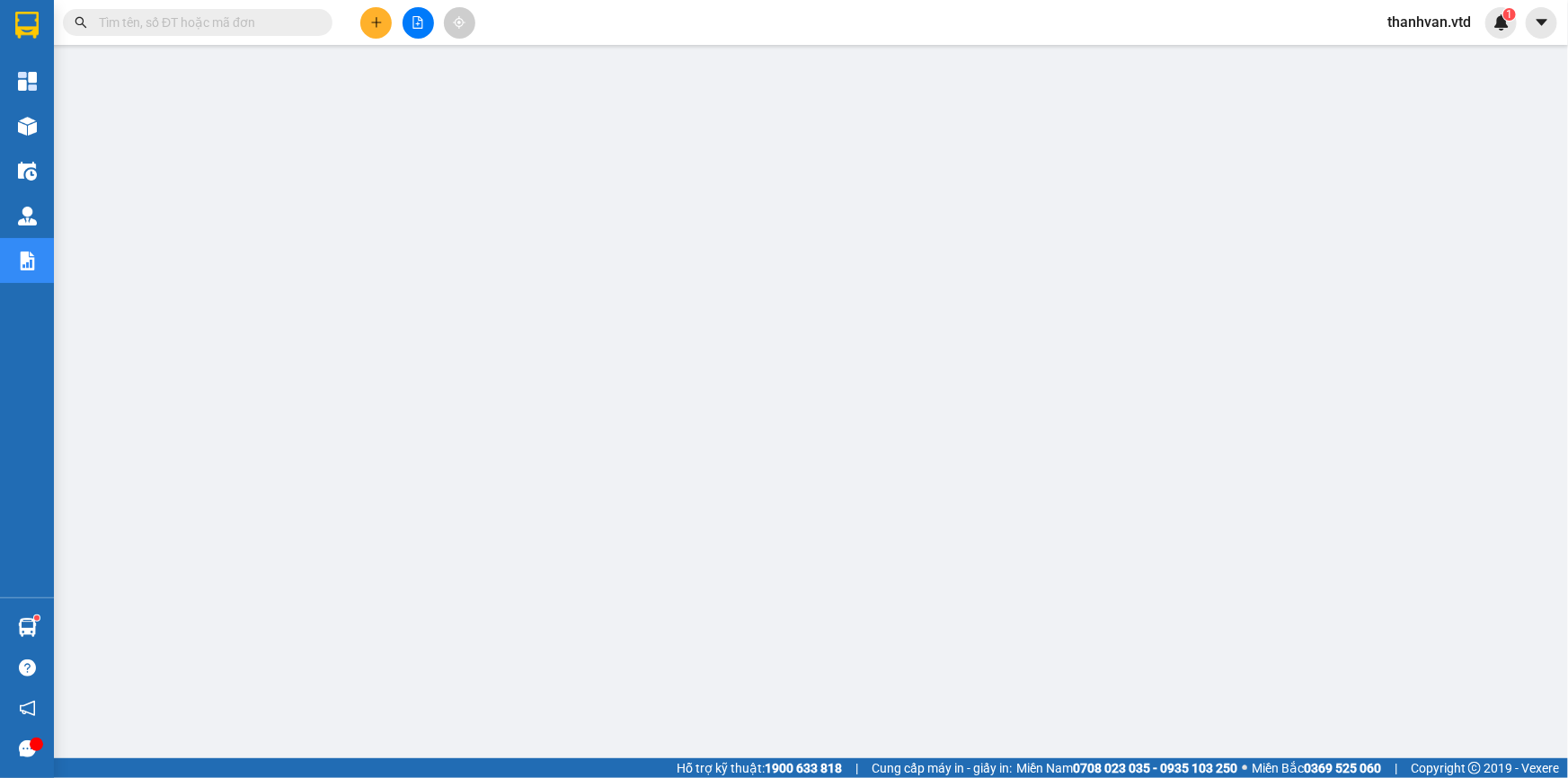
click at [1436, 23] on span "thanhvan.vtd" at bounding box center [1428, 22] width 112 height 22
click at [1436, 46] on span "Đăng xuất" at bounding box center [1438, 56] width 75 height 20
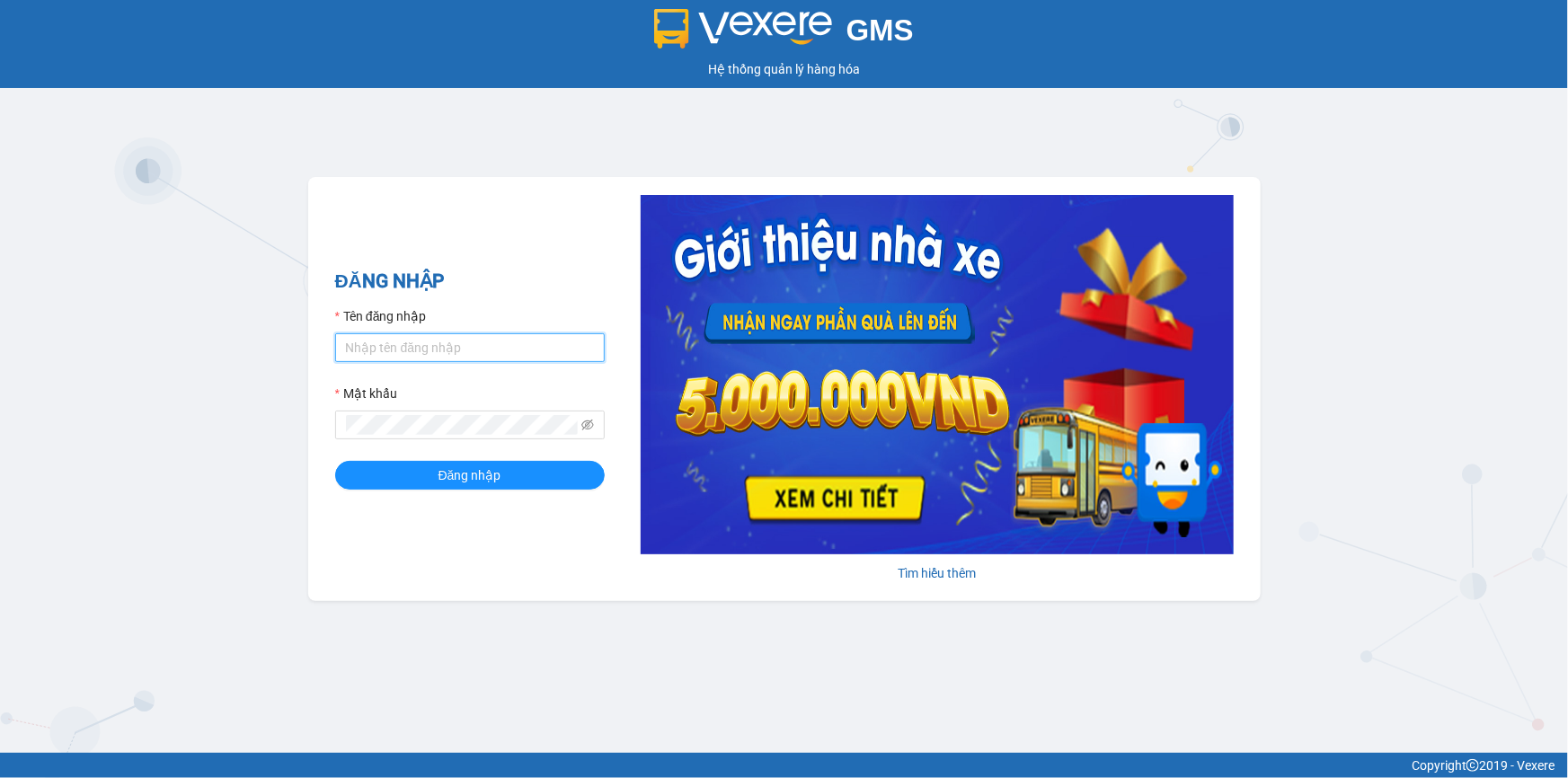
type input "nhaxe.vtd"
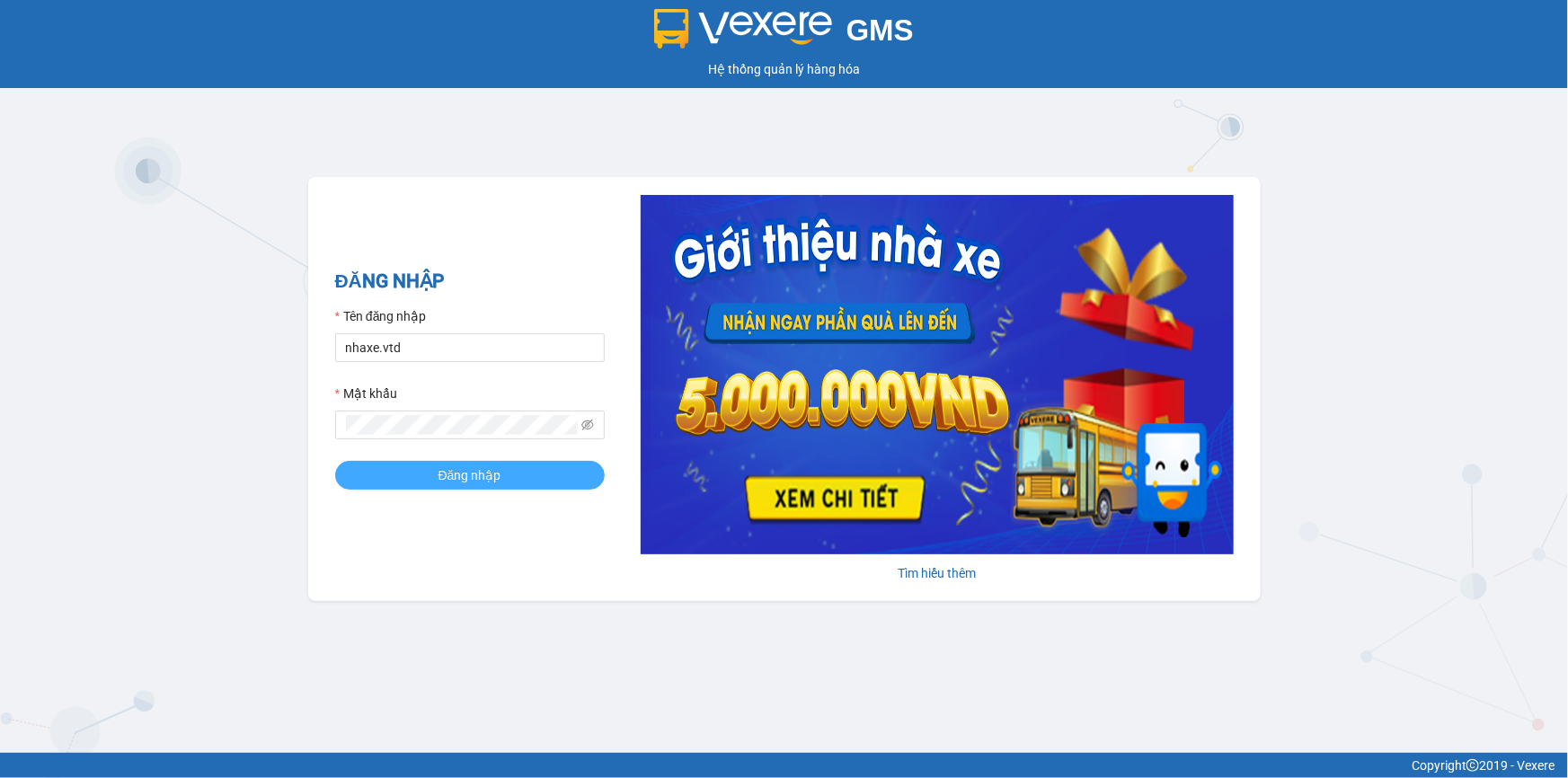
click at [543, 501] on div "ĐĂNG NHẬP Tên đăng nhập nhaxe.vtd Mật khẩu Đăng nhập" at bounding box center [470, 389] width 270 height 244
click at [494, 552] on div "ĐĂNG NHẬP Tên đăng nhập nhaxe.vtd Mật khẩu Đăng nhập Tìm hiểu thêm" at bounding box center [784, 389] width 952 height 424
click at [506, 532] on div "ĐĂNG NHẬP Tên đăng nhập nhaxe.vtd Mật khẩu Đăng nhập Tìm hiểu thêm" at bounding box center [784, 389] width 952 height 424
click at [395, 118] on div "GMS Hệ thống quản lý hàng hóa ĐĂNG NHẬP Tên đăng nhập nhaxe.vtd Mật khẩu Đăng n…" at bounding box center [784, 376] width 1568 height 753
click at [467, 160] on div "GMS Hệ thống quản lý hàng hóa ĐĂNG NHẬP Tên đăng nhập nhaxe.vtd Mật khẩu Đăng n…" at bounding box center [784, 376] width 1568 height 753
